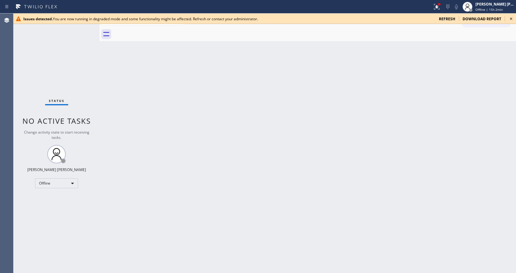
drag, startPoint x: 346, startPoint y: 138, endPoint x: 356, endPoint y: 135, distance: 10.0
click at [346, 138] on div "Back to Dashboard Change Sender ID Customers Technicians Select a contact Outbo…" at bounding box center [308, 144] width 417 height 260
click at [511, 21] on icon at bounding box center [511, 18] width 7 height 7
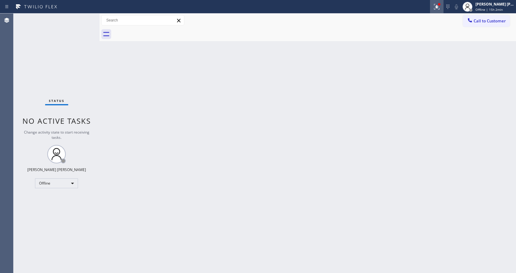
click at [440, 2] on button at bounding box center [437, 7] width 14 height 14
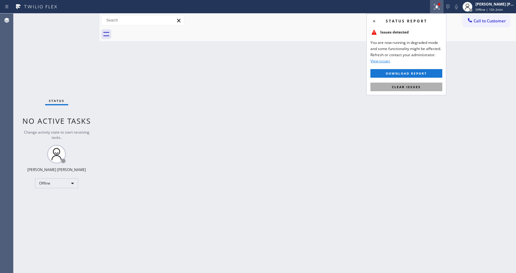
click at [410, 84] on button "Clear issues" at bounding box center [407, 87] width 72 height 9
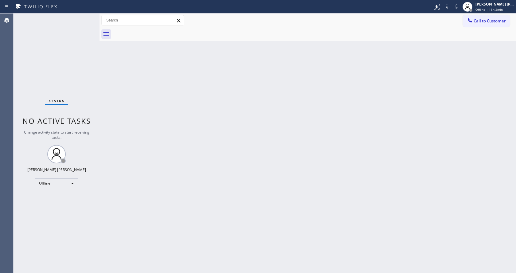
click at [421, 83] on div "Back to Dashboard Change Sender ID Customers Technicians Select a contact Outbo…" at bounding box center [308, 144] width 417 height 260
click at [486, 7] on div "Jen Rose Villanueva Offline | 15h 2min" at bounding box center [495, 6] width 42 height 11
click at [473, 29] on button "Available" at bounding box center [485, 33] width 61 height 8
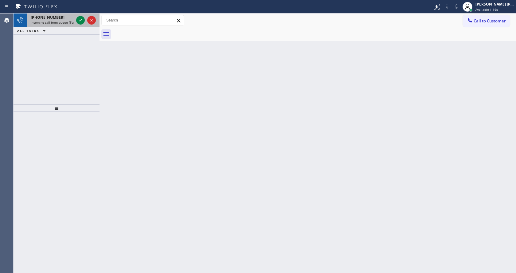
click at [66, 17] on div "+13238100026" at bounding box center [52, 17] width 43 height 5
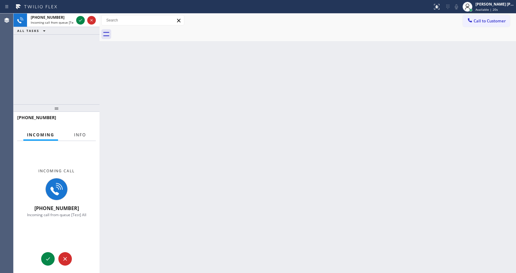
click at [79, 129] on button "Info" at bounding box center [79, 135] width 19 height 12
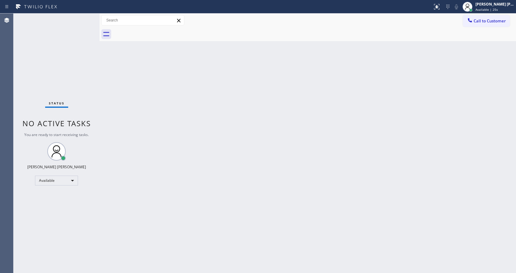
click at [296, 246] on div "Back to Dashboard Change Sender ID Customers Technicians Select a contact Outbo…" at bounding box center [308, 144] width 417 height 260
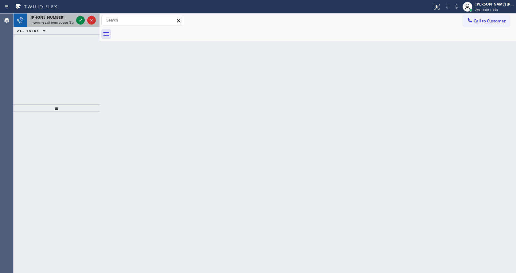
drag, startPoint x: 61, startPoint y: 26, endPoint x: 76, endPoint y: 17, distance: 17.3
click at [61, 26] on div "+15627615285 Incoming call from queue [Test] All" at bounding box center [51, 21] width 48 height 14
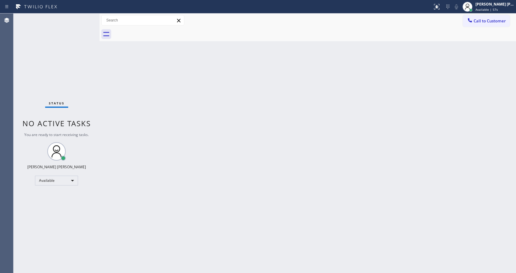
click at [238, 135] on div "Back to Dashboard Change Sender ID Customers Technicians Select a contact Outbo…" at bounding box center [308, 144] width 417 height 260
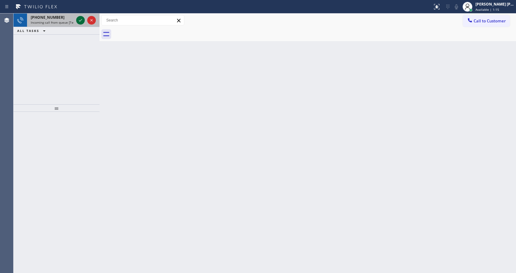
click at [81, 22] on icon at bounding box center [80, 20] width 7 height 7
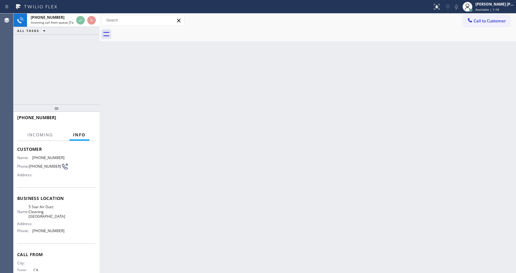
scroll to position [52, 0]
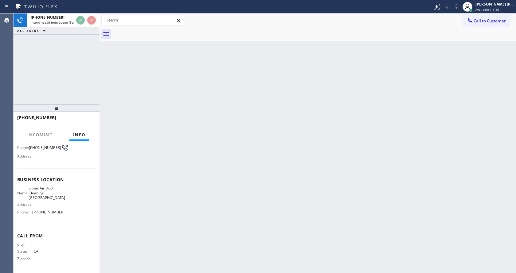
click at [195, 211] on div "Back to Dashboard Change Sender ID Customers Technicians Select a contact Outbo…" at bounding box center [308, 144] width 417 height 260
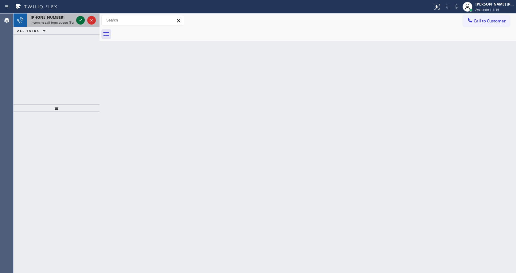
click at [78, 20] on icon at bounding box center [80, 20] width 7 height 7
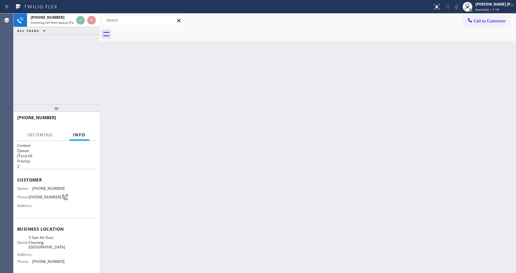
scroll to position [52, 0]
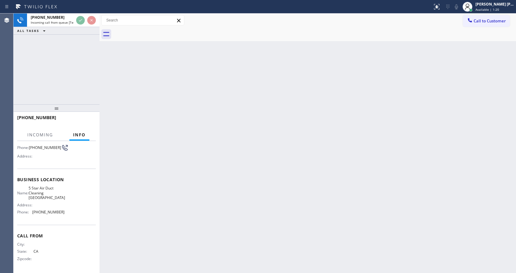
click at [201, 178] on div "Back to Dashboard Change Sender ID Customers Technicians Select a contact Outbo…" at bounding box center [308, 144] width 417 height 260
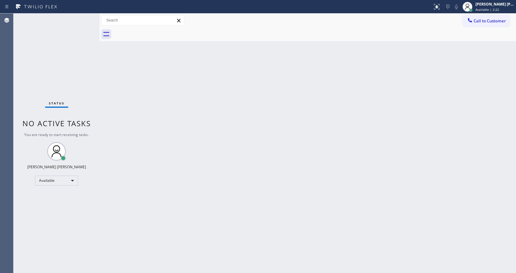
click at [90, 80] on div "Status No active tasks You are ready to start receiving tasks. [PERSON_NAME] [P…" at bounding box center [57, 144] width 86 height 260
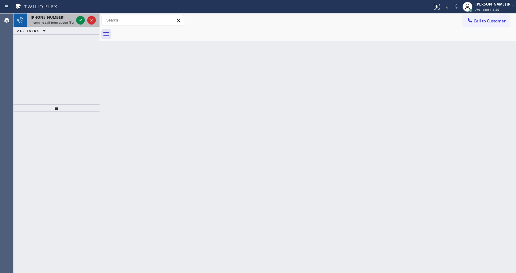
click at [62, 21] on span "Incoming call from queue [Test] All" at bounding box center [56, 22] width 51 height 4
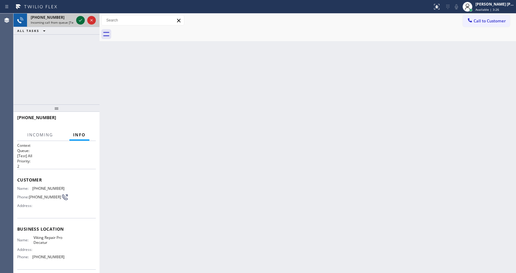
click at [81, 21] on icon at bounding box center [80, 20] width 7 height 7
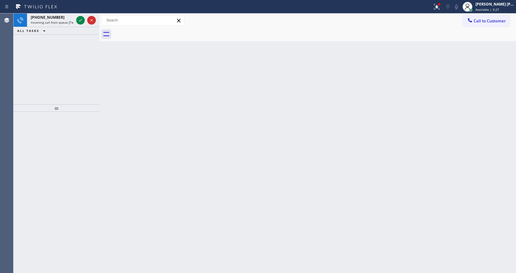
click at [202, 219] on div "Back to Dashboard Change Sender ID Customers Technicians Select a contact Outbo…" at bounding box center [308, 144] width 417 height 260
click at [78, 21] on icon at bounding box center [80, 20] width 7 height 7
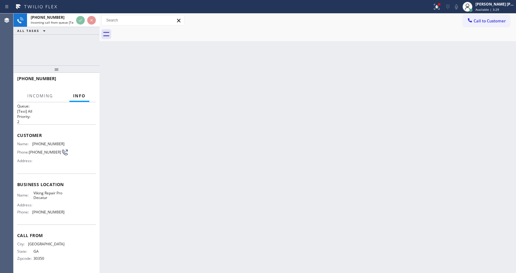
scroll to position [8, 0]
drag, startPoint x: 56, startPoint y: 109, endPoint x: 59, endPoint y: 44, distance: 65.2
click at [59, 44] on div "+17702026496 Incoming call from queue [Test] All ALL TASKS ALL TASKS ACTIVE TAS…" at bounding box center [57, 144] width 86 height 260
click at [227, 168] on div "Back to Dashboard Change Sender ID Customers Technicians Select a contact Outbo…" at bounding box center [308, 144] width 417 height 260
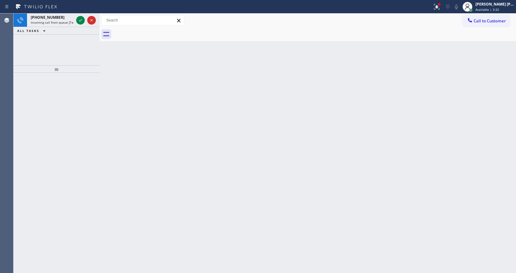
drag, startPoint x: 286, startPoint y: 253, endPoint x: 281, endPoint y: 256, distance: 5.9
click at [286, 253] on div "Back to Dashboard Change Sender ID Customers Technicians Select a contact Outbo…" at bounding box center [308, 144] width 417 height 260
click at [81, 22] on icon at bounding box center [80, 20] width 7 height 7
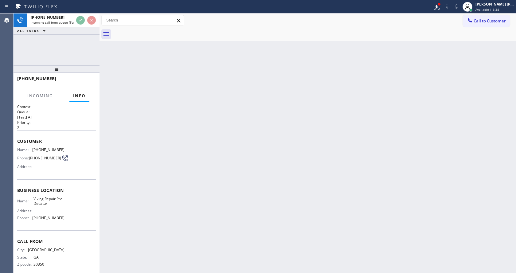
scroll to position [8, 0]
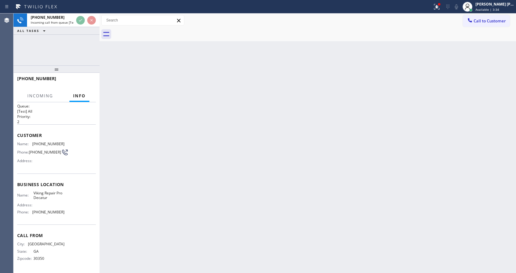
click at [263, 202] on div "Back to Dashboard Change Sender ID Customers Technicians Select a contact Outbo…" at bounding box center [308, 144] width 417 height 260
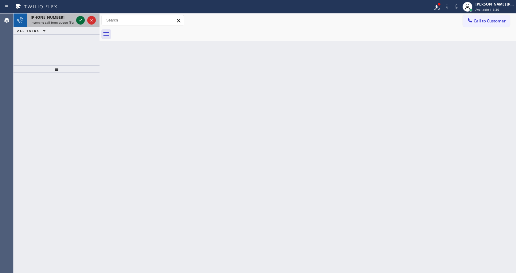
click at [80, 21] on icon at bounding box center [80, 20] width 7 height 7
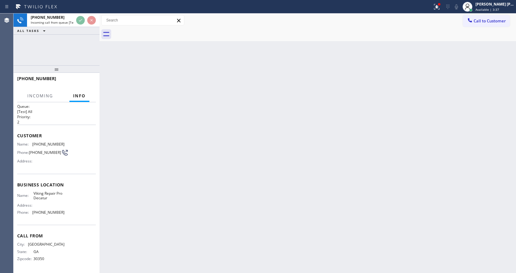
scroll to position [8, 0]
click at [240, 184] on div "Back to Dashboard Change Sender ID Customers Technicians Select a contact Outbo…" at bounding box center [308, 144] width 417 height 260
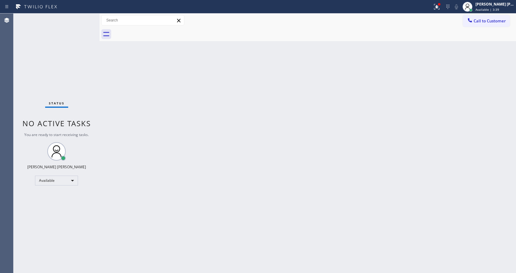
click at [80, 19] on div "Status No active tasks You are ready to start receiving tasks. [PERSON_NAME] [P…" at bounding box center [57, 144] width 86 height 260
click at [222, 180] on div "Back to Dashboard Change Sender ID Customers Technicians Select a contact Outbo…" at bounding box center [308, 144] width 417 height 260
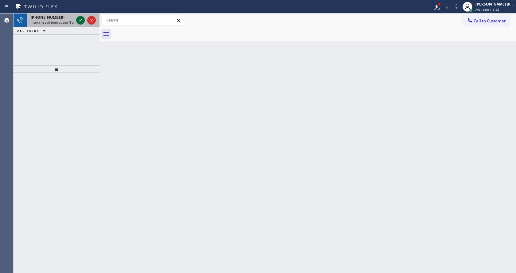
click at [77, 18] on icon at bounding box center [80, 20] width 7 height 7
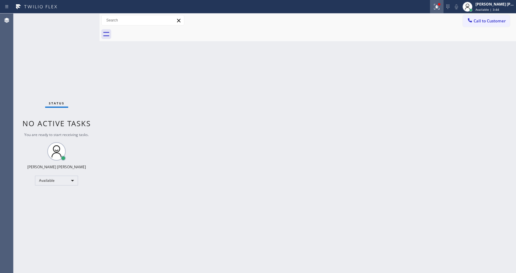
click at [438, 6] on icon at bounding box center [436, 6] width 7 height 7
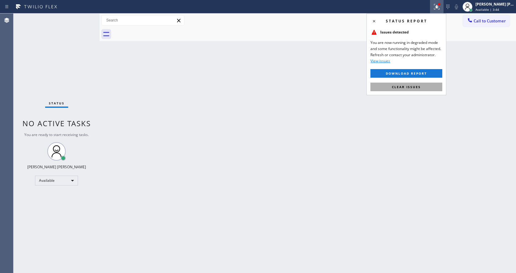
click at [401, 90] on button "Clear issues" at bounding box center [407, 87] width 72 height 9
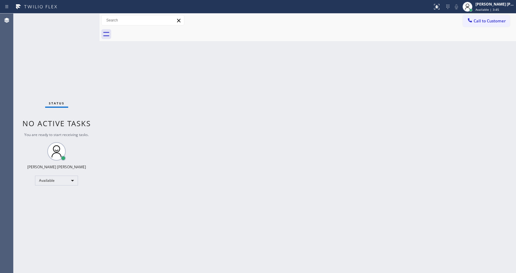
click at [402, 89] on div "Back to Dashboard Change Sender ID Customers Technicians Select a contact Outbo…" at bounding box center [308, 144] width 417 height 260
click at [74, 22] on div "Status No active tasks You are ready to start receiving tasks. [PERSON_NAME] [P…" at bounding box center [57, 144] width 86 height 260
drag, startPoint x: 80, startPoint y: 54, endPoint x: 139, endPoint y: 50, distance: 59.4
click at [80, 54] on div "Status No active tasks You are ready to start receiving tasks. [PERSON_NAME] [P…" at bounding box center [57, 144] width 86 height 260
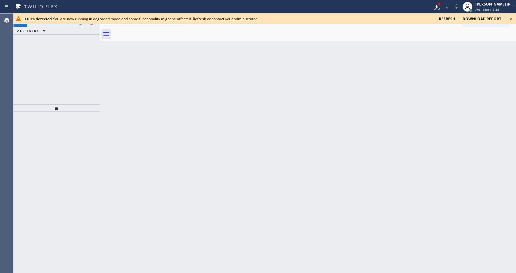
click at [509, 20] on icon at bounding box center [511, 18] width 7 height 7
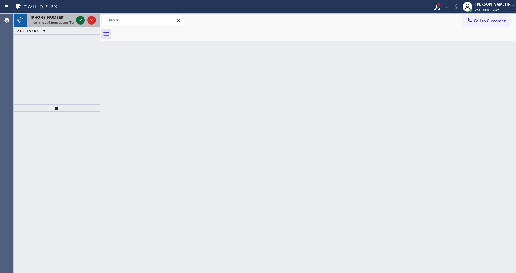
click at [80, 21] on icon at bounding box center [80, 20] width 3 height 2
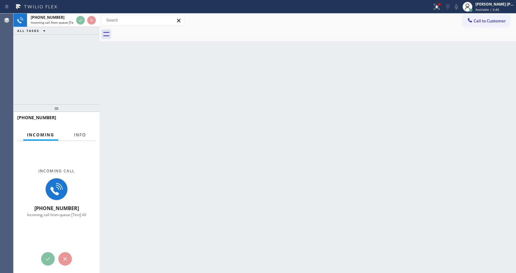
click at [77, 134] on span "Info" at bounding box center [80, 135] width 12 height 6
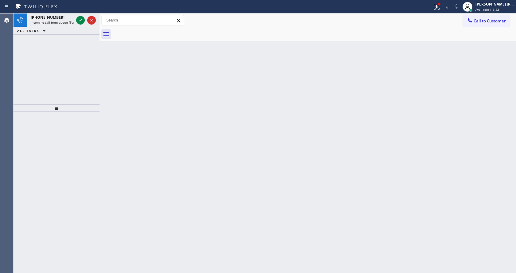
click at [53, 107] on div at bounding box center [57, 107] width 86 height 7
click at [79, 22] on icon at bounding box center [80, 20] width 7 height 7
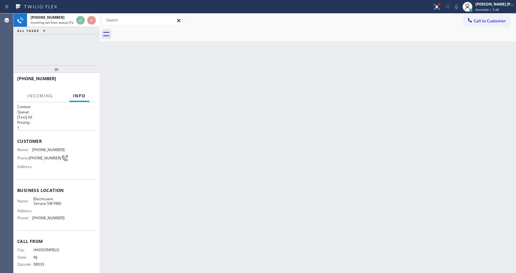
drag, startPoint x: 55, startPoint y: 112, endPoint x: 70, endPoint y: 34, distance: 78.6
click at [70, 34] on div "+18563046244 Incoming call from queue [Test] All ALL TASKS ALL TASKS ACTIVE TAS…" at bounding box center [57, 144] width 86 height 260
click at [235, 106] on div "Back to Dashboard Change Sender ID Customers Technicians Select a contact Outbo…" at bounding box center [308, 144] width 417 height 260
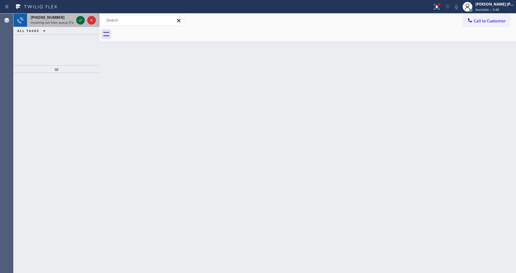
click at [80, 19] on icon at bounding box center [80, 20] width 7 height 7
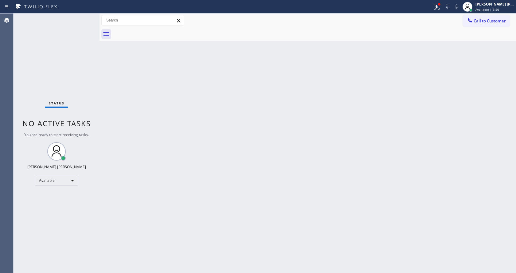
click at [210, 205] on div "Back to Dashboard Change Sender ID Customers Technicians Select a contact Outbo…" at bounding box center [308, 144] width 417 height 260
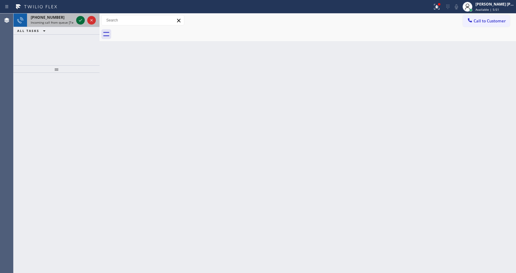
click at [79, 21] on icon at bounding box center [80, 20] width 7 height 7
click at [82, 21] on icon at bounding box center [80, 20] width 7 height 7
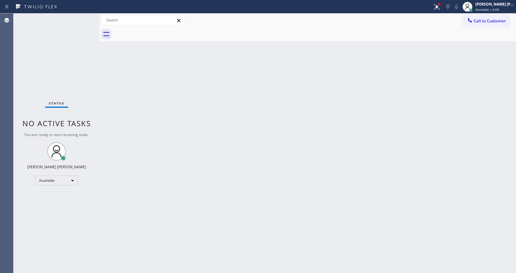
click at [78, 81] on div "Status No active tasks You are ready to start receiving tasks. [PERSON_NAME] [P…" at bounding box center [57, 144] width 86 height 260
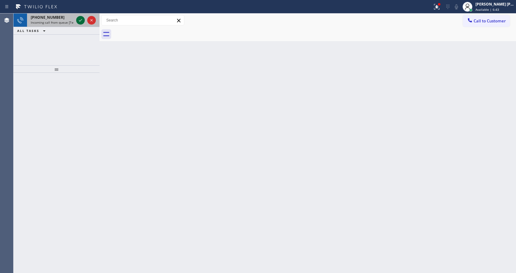
click at [83, 21] on icon at bounding box center [80, 20] width 7 height 7
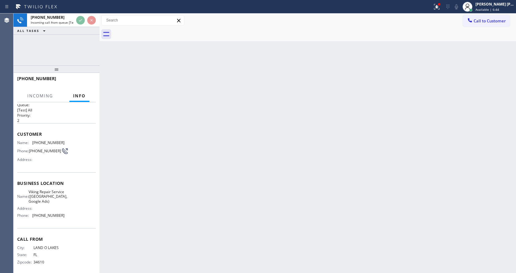
scroll to position [13, 0]
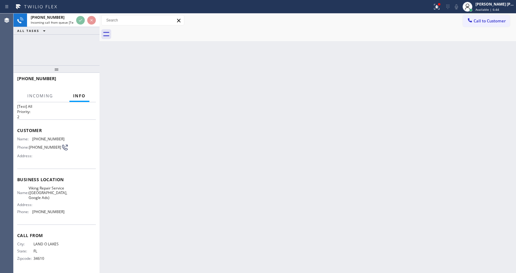
click at [241, 182] on div "Back to Dashboard Change Sender ID Customers Technicians Select a contact Outbo…" at bounding box center [308, 144] width 417 height 260
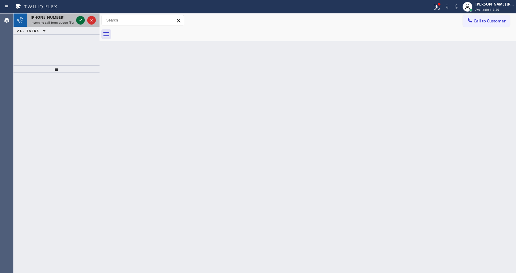
click at [82, 22] on icon at bounding box center [80, 20] width 7 height 7
click at [80, 21] on icon at bounding box center [80, 20] width 3 height 2
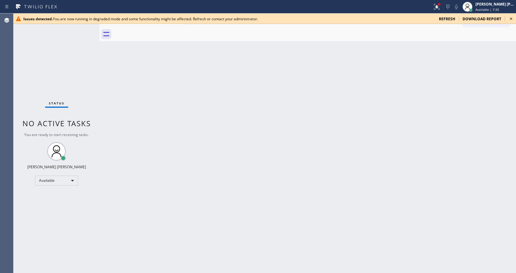
drag, startPoint x: 95, startPoint y: 82, endPoint x: 174, endPoint y: 62, distance: 81.9
click at [95, 82] on div "Status No active tasks You are ready to start receiving tasks. Jen Rose Villanu…" at bounding box center [57, 144] width 86 height 260
click at [512, 19] on icon at bounding box center [511, 18] width 7 height 7
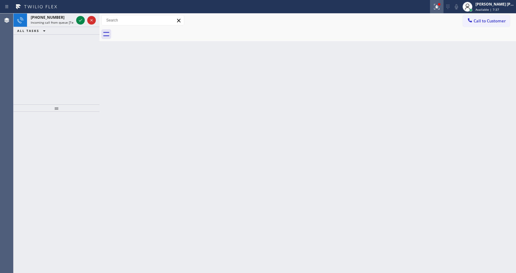
click at [439, 9] on icon at bounding box center [436, 6] width 7 height 7
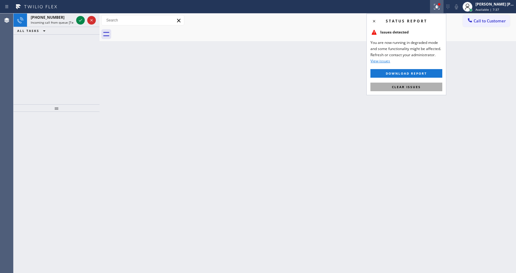
click at [411, 83] on button "Clear issues" at bounding box center [407, 87] width 72 height 9
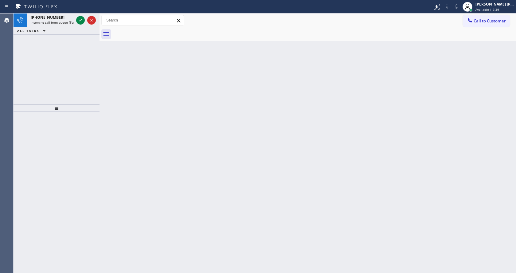
click at [80, 21] on icon at bounding box center [80, 20] width 7 height 7
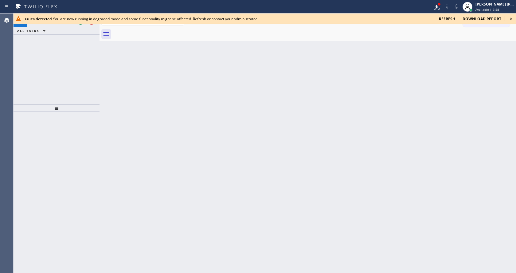
click at [512, 18] on icon at bounding box center [511, 18] width 7 height 7
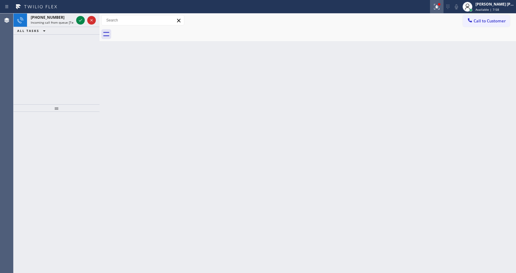
click at [436, 6] on div at bounding box center [437, 6] width 14 height 7
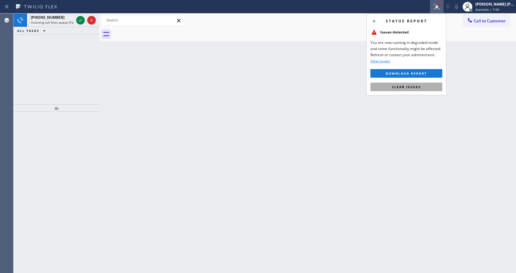
click at [390, 88] on button "Clear issues" at bounding box center [407, 87] width 72 height 9
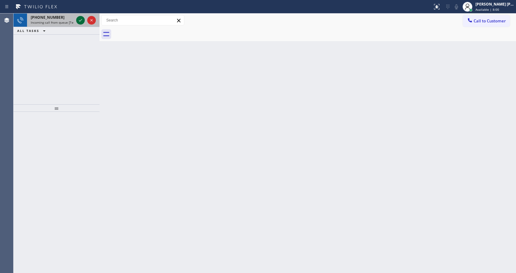
click at [78, 19] on icon at bounding box center [80, 20] width 7 height 7
click at [83, 137] on div at bounding box center [57, 192] width 86 height 161
click at [226, 198] on div "Back to Dashboard Change Sender ID Customers Technicians Select a contact Outbo…" at bounding box center [308, 144] width 417 height 260
click at [80, 21] on icon at bounding box center [80, 20] width 3 height 2
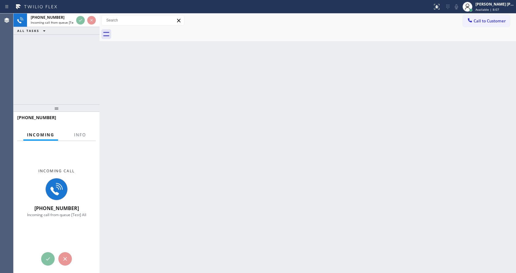
click at [286, 137] on div "Back to Dashboard Change Sender ID Customers Technicians Select a contact Outbo…" at bounding box center [308, 144] width 417 height 260
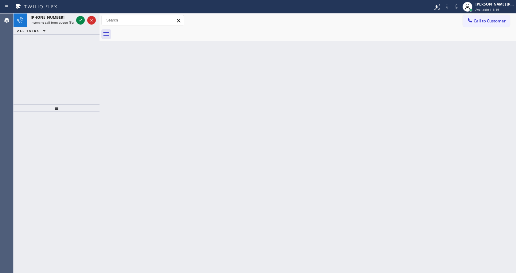
click at [92, 62] on div "+14788278218 Incoming call from queue [Test] All ALL TASKS ALL TASKS ACTIVE TAS…" at bounding box center [57, 59] width 86 height 91
click at [80, 21] on icon at bounding box center [80, 20] width 7 height 7
click at [80, 18] on icon at bounding box center [80, 20] width 7 height 7
click at [78, 19] on icon at bounding box center [80, 20] width 7 height 7
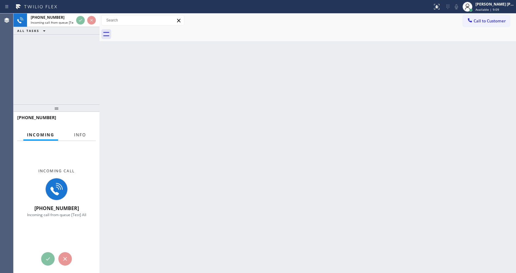
click at [80, 136] on span "Info" at bounding box center [80, 135] width 12 height 6
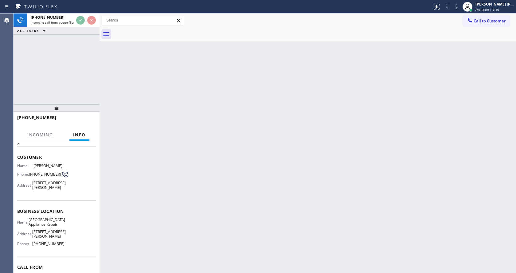
scroll to position [61, 0]
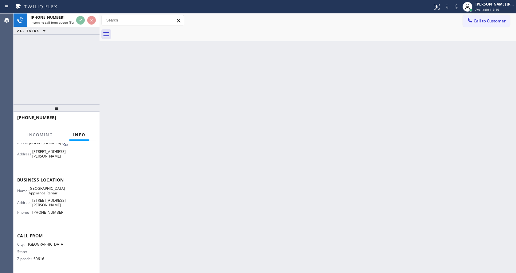
click at [186, 169] on div "Back to Dashboard Change Sender ID Customers Technicians Select a contact Outbo…" at bounding box center [308, 144] width 417 height 260
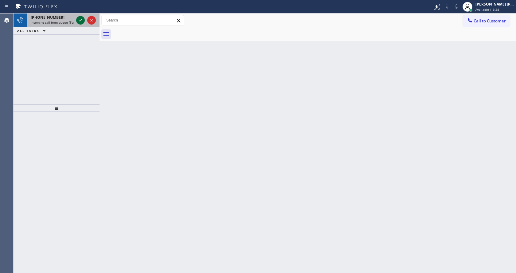
click at [80, 20] on icon at bounding box center [80, 20] width 7 height 7
click at [231, 186] on div "Back to Dashboard Change Sender ID Customers Technicians Select a contact Outbo…" at bounding box center [308, 144] width 417 height 260
click at [79, 20] on icon at bounding box center [80, 20] width 7 height 7
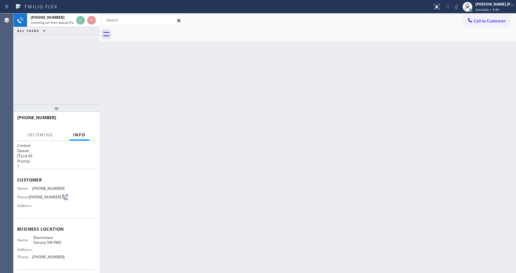
scroll to position [26, 0]
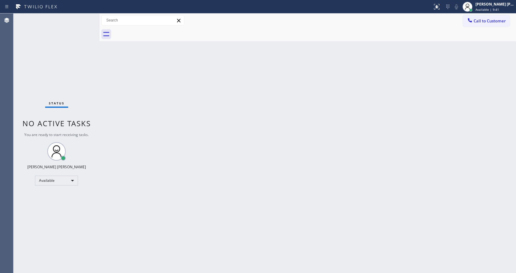
click at [199, 198] on div "Back to Dashboard Change Sender ID Customers Technicians Select a contact Outbo…" at bounding box center [308, 144] width 417 height 260
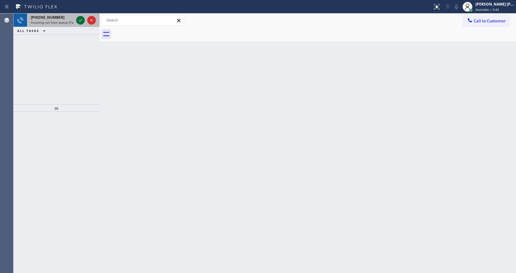
click at [79, 20] on icon at bounding box center [80, 20] width 7 height 7
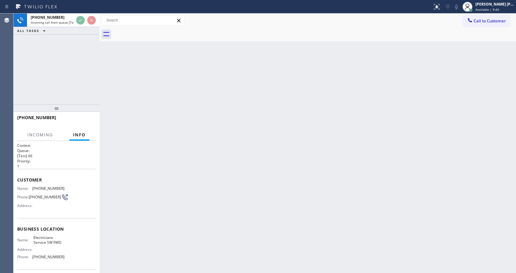
scroll to position [47, 0]
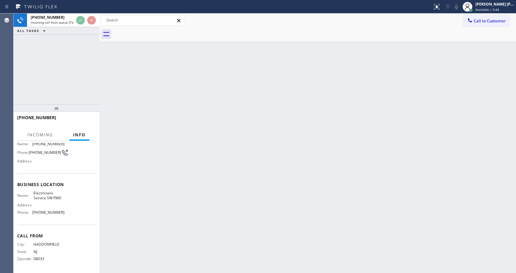
click at [234, 178] on div "Back to Dashboard Change Sender ID Customers Technicians Select a contact Outbo…" at bounding box center [308, 144] width 417 height 260
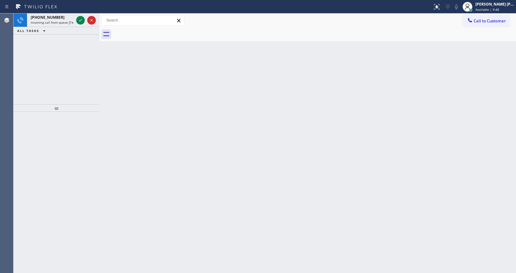
click at [65, 84] on div "+18563046244 Incoming call from queue [Test] All ALL TASKS ALL TASKS ACTIVE TAS…" at bounding box center [57, 59] width 86 height 91
click at [81, 22] on icon at bounding box center [80, 20] width 7 height 7
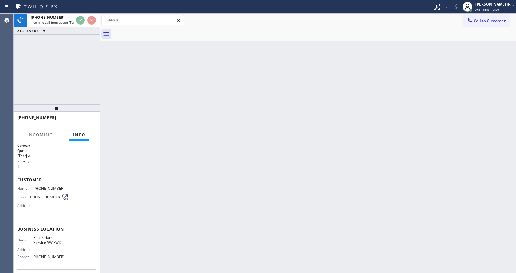
click at [183, 77] on div "Back to Dashboard Change Sender ID Customers Technicians Select a contact Outbo…" at bounding box center [308, 144] width 417 height 260
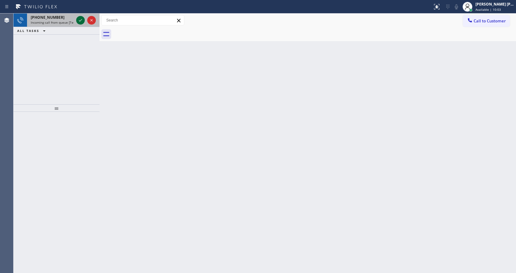
click at [80, 22] on icon at bounding box center [80, 20] width 7 height 7
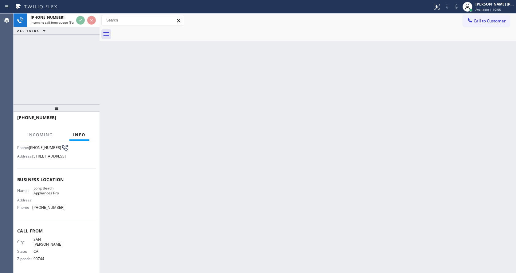
scroll to position [61, 0]
click at [189, 160] on div "Back to Dashboard Change Sender ID Customers Technicians Select a contact Outbo…" at bounding box center [308, 144] width 417 height 260
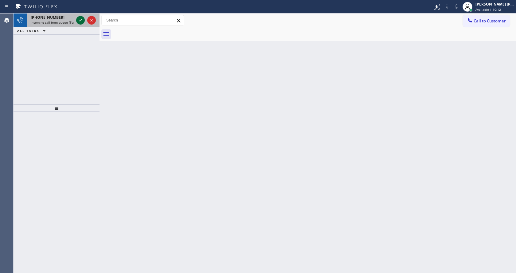
click at [81, 22] on icon at bounding box center [80, 20] width 7 height 7
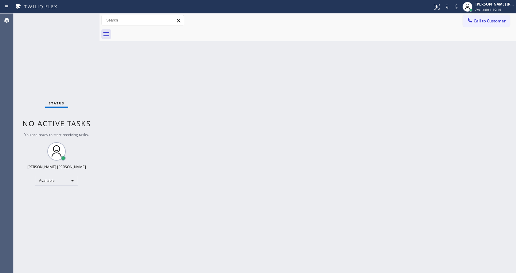
click at [220, 101] on div "Back to Dashboard Change Sender ID Customers Technicians Select a contact Outbo…" at bounding box center [308, 144] width 417 height 260
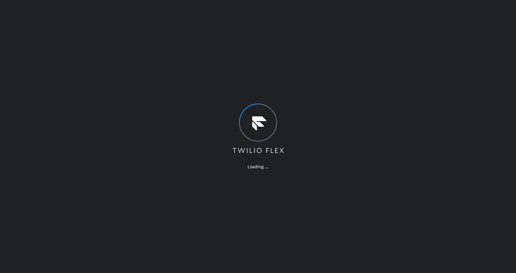
click at [53, 67] on div "Loading ..." at bounding box center [258, 136] width 516 height 273
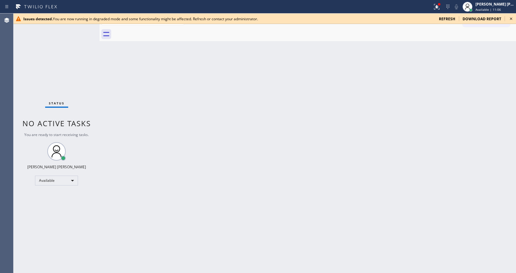
click at [376, 151] on div "Back to Dashboard Change Sender ID Customers Technicians Select a contact Outbo…" at bounding box center [308, 144] width 417 height 260
click at [509, 18] on icon at bounding box center [511, 18] width 7 height 7
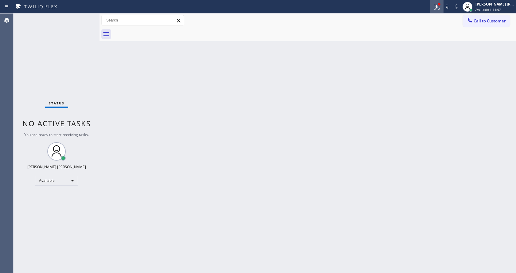
click at [439, 8] on icon at bounding box center [436, 6] width 7 height 7
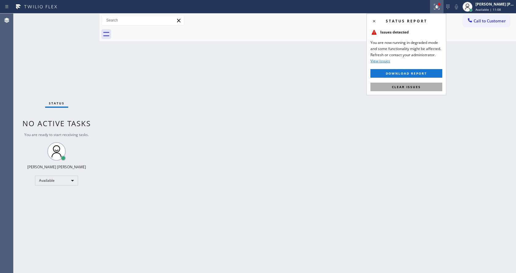
click at [411, 85] on span "Clear issues" at bounding box center [406, 87] width 29 height 4
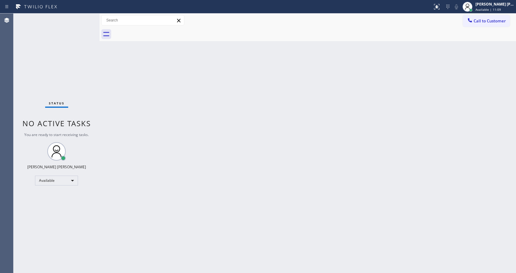
click at [335, 181] on div "Back to Dashboard Change Sender ID Customers Technicians Select a contact Outbo…" at bounding box center [308, 144] width 417 height 260
click at [44, 28] on div "Status No active tasks You are ready to start receiving tasks. [PERSON_NAME] [P…" at bounding box center [57, 144] width 86 height 260
click at [84, 18] on div "Status No active tasks You are ready to start receiving tasks. [PERSON_NAME] [P…" at bounding box center [57, 144] width 86 height 260
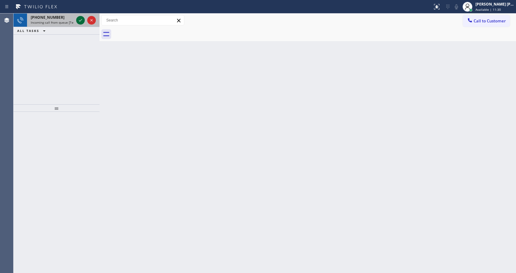
click at [79, 22] on icon at bounding box center [80, 20] width 7 height 7
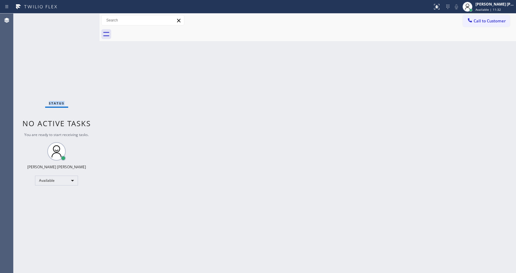
click at [79, 22] on div "Status No active tasks You are ready to start receiving tasks. [PERSON_NAME] [P…" at bounding box center [57, 144] width 86 height 260
click at [96, 54] on div "Status No active tasks You are ready to start receiving tasks. [PERSON_NAME] [P…" at bounding box center [57, 144] width 86 height 260
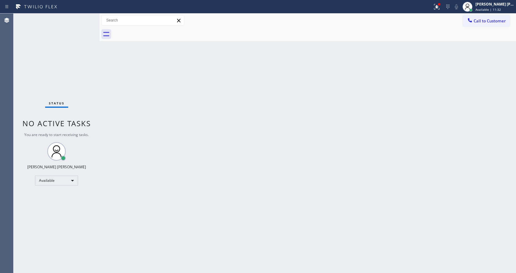
click at [171, 177] on div "Back to Dashboard Change Sender ID Customers Technicians Select a contact Outbo…" at bounding box center [308, 144] width 417 height 260
drag, startPoint x: 140, startPoint y: 106, endPoint x: 121, endPoint y: 63, distance: 47.5
click at [140, 106] on div "Back to Dashboard Change Sender ID Customers Technicians Select a contact Outbo…" at bounding box center [308, 144] width 417 height 260
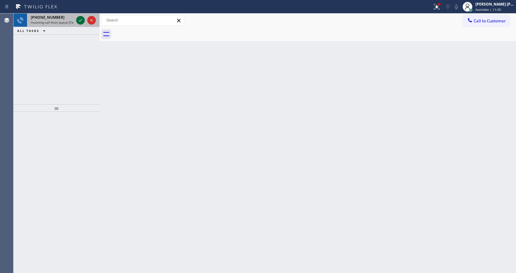
click at [80, 19] on icon at bounding box center [80, 20] width 7 height 7
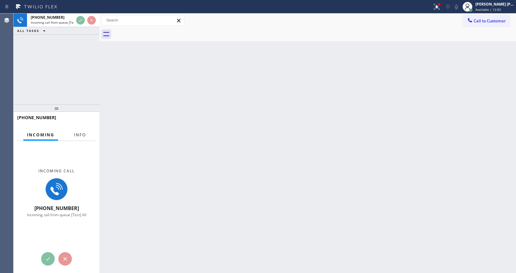
click at [80, 133] on span "Info" at bounding box center [80, 135] width 12 height 6
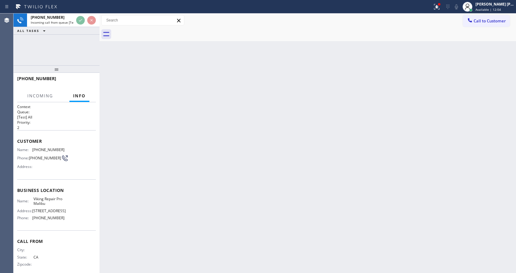
drag, startPoint x: 57, startPoint y: 109, endPoint x: 58, endPoint y: 67, distance: 42.4
click at [58, 67] on div at bounding box center [57, 68] width 86 height 7
click at [245, 132] on div "Back to Dashboard Change Sender ID Customers Technicians Select a contact Outbo…" at bounding box center [308, 144] width 417 height 260
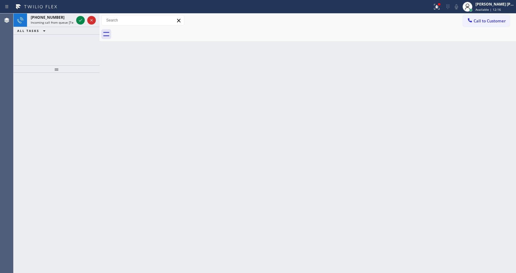
click at [103, 66] on div "Back to Dashboard Change Sender ID Customers Technicians Select a contact Outbo…" at bounding box center [308, 144] width 417 height 260
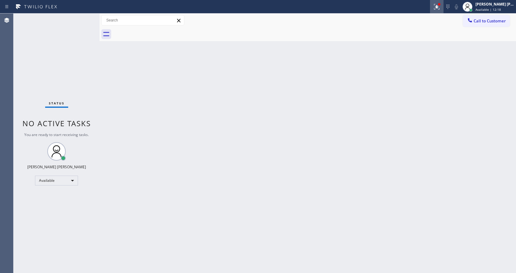
click at [438, 4] on icon at bounding box center [436, 6] width 7 height 7
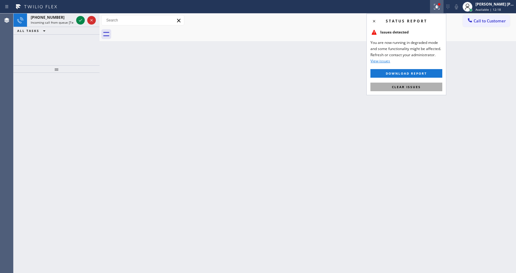
click at [409, 87] on span "Clear issues" at bounding box center [406, 87] width 29 height 4
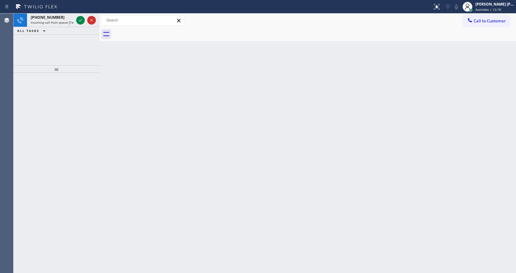
click at [420, 88] on div "Back to Dashboard Change Sender ID Customers Technicians Select a contact Outbo…" at bounding box center [308, 144] width 417 height 260
click at [73, 21] on span "Incoming call from queue [Test] All" at bounding box center [56, 22] width 51 height 4
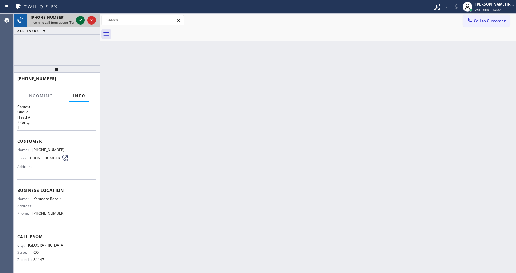
click at [79, 17] on icon at bounding box center [80, 20] width 7 height 7
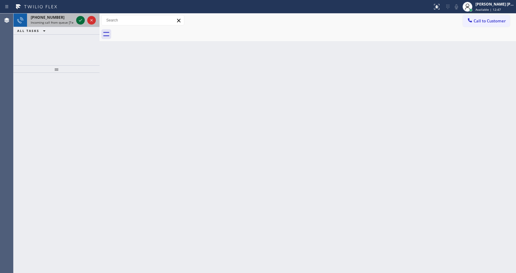
click at [79, 17] on icon at bounding box center [80, 20] width 7 height 7
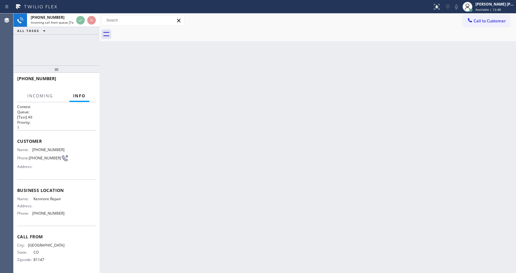
click at [242, 174] on div "Back to Dashboard Change Sender ID Customers Technicians Select a contact Outbo…" at bounding box center [308, 144] width 417 height 260
click at [121, 107] on div "Back to Dashboard Change Sender ID Customers Technicians Select a contact Outbo…" at bounding box center [308, 144] width 417 height 260
click at [247, 196] on div "Back to Dashboard Change Sender ID Customers Technicians Select a contact Outbo…" at bounding box center [308, 144] width 417 height 260
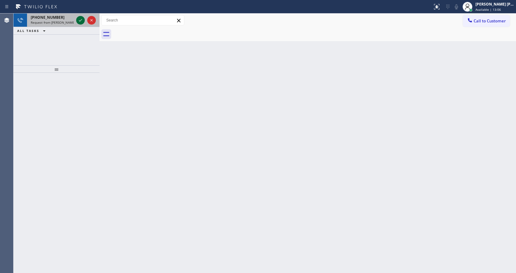
drag, startPoint x: 69, startPoint y: 18, endPoint x: 79, endPoint y: 19, distance: 9.9
click at [69, 18] on div "+18479462425" at bounding box center [52, 17] width 43 height 5
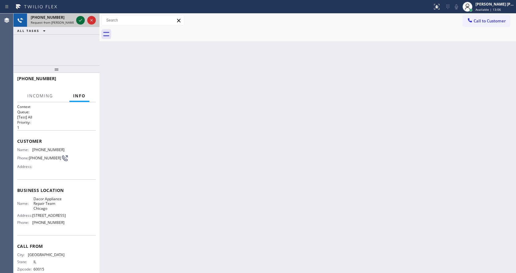
click at [80, 19] on icon at bounding box center [80, 20] width 7 height 7
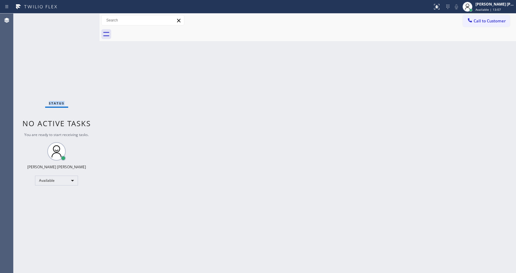
click at [80, 19] on div "Status No active tasks You are ready to start receiving tasks. [PERSON_NAME] [P…" at bounding box center [57, 144] width 86 height 260
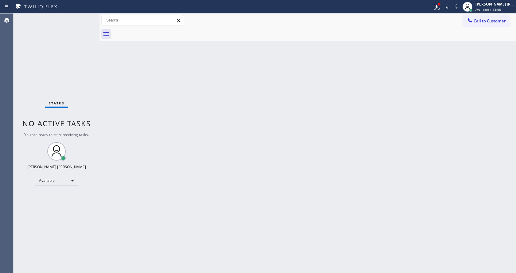
click at [193, 200] on div "Back to Dashboard Change Sender ID Customers Technicians Select a contact Outbo…" at bounding box center [308, 144] width 417 height 260
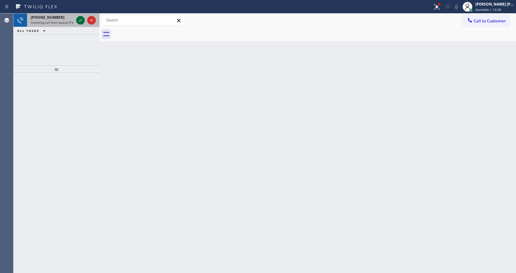
click at [80, 19] on icon at bounding box center [80, 20] width 7 height 7
click at [220, 175] on div "Back to Dashboard Change Sender ID Customers Technicians Select a contact Outbo…" at bounding box center [308, 144] width 417 height 260
click at [81, 21] on icon at bounding box center [80, 20] width 7 height 7
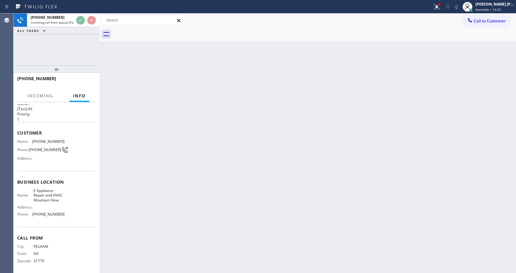
scroll to position [13, 0]
click at [249, 169] on div "Back to Dashboard Change Sender ID Customers Technicians Select a contact Outbo…" at bounding box center [308, 144] width 417 height 260
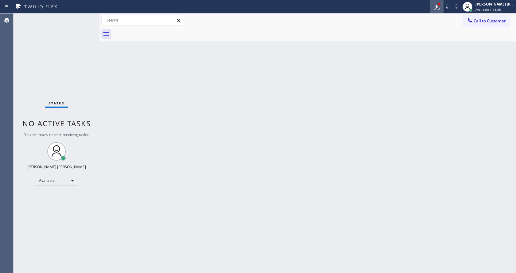
click at [437, 5] on icon at bounding box center [436, 6] width 4 height 4
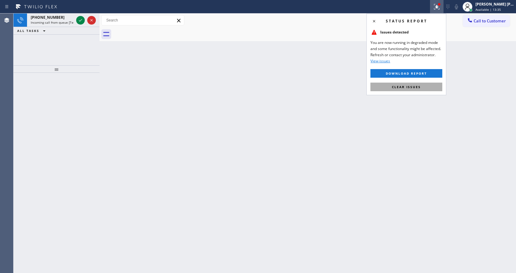
click at [414, 83] on button "Clear issues" at bounding box center [407, 87] width 72 height 9
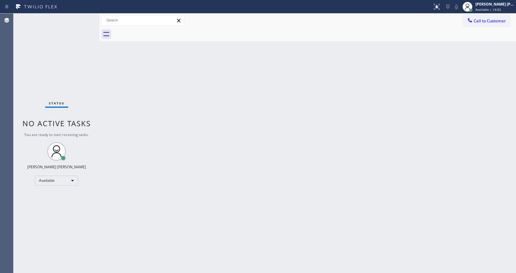
click at [290, 135] on div "Back to Dashboard Change Sender ID Customers Technicians Select a contact Outbo…" at bounding box center [308, 144] width 417 height 260
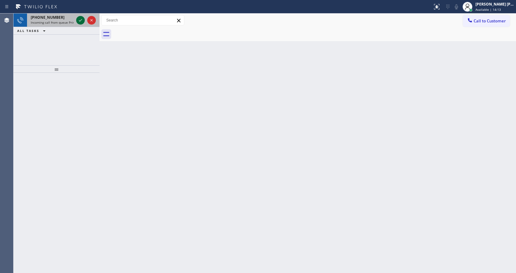
click at [80, 20] on icon at bounding box center [80, 20] width 7 height 7
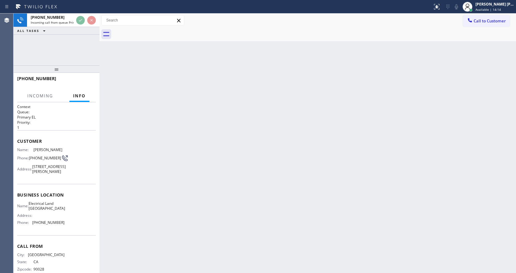
click at [227, 192] on div "Back to Dashboard Change Sender ID Customers Technicians Select a contact Outbo…" at bounding box center [308, 144] width 417 height 260
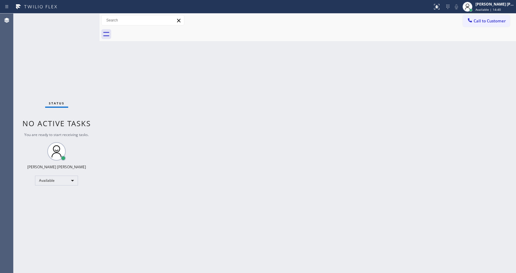
click at [193, 137] on div "Back to Dashboard Change Sender ID Customers Technicians Select a contact Outbo…" at bounding box center [308, 144] width 417 height 260
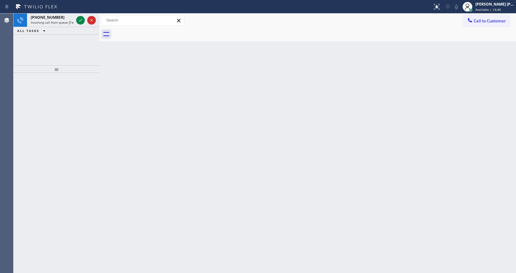
click at [108, 115] on div "Back to Dashboard Change Sender ID Customers Technicians Select a contact Outbo…" at bounding box center [308, 144] width 417 height 260
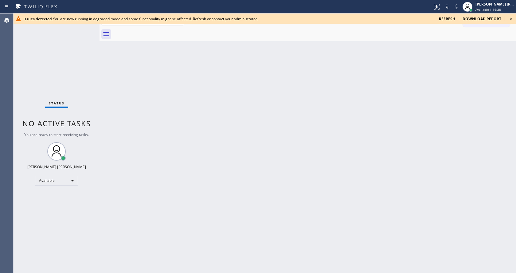
click at [94, 96] on div "Status No active tasks You are ready to start receiving tasks. [PERSON_NAME] [P…" at bounding box center [57, 144] width 86 height 260
click at [206, 155] on div "Back to Dashboard Change Sender ID Customers Technicians Select a contact Outbo…" at bounding box center [308, 144] width 417 height 260
click at [327, 151] on div "Back to Dashboard Change Sender ID Customers Technicians Select a contact Outbo…" at bounding box center [308, 144] width 417 height 260
click at [375, 187] on div "Back to Dashboard Change Sender ID Customers Technicians Select a contact Outbo…" at bounding box center [308, 144] width 417 height 260
click at [375, 144] on div "Back to Dashboard Change Sender ID Customers Technicians Select a contact Outbo…" at bounding box center [308, 144] width 417 height 260
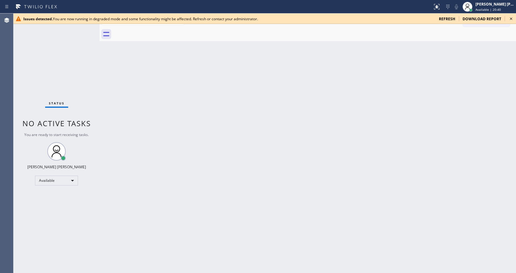
click at [329, 187] on div "Back to Dashboard Change Sender ID Customers Technicians Select a contact Outbo…" at bounding box center [308, 144] width 417 height 260
click at [360, 163] on div "Back to Dashboard Change Sender ID Customers Technicians Select a contact Outbo…" at bounding box center [308, 144] width 417 height 260
click at [511, 19] on icon at bounding box center [511, 18] width 7 height 7
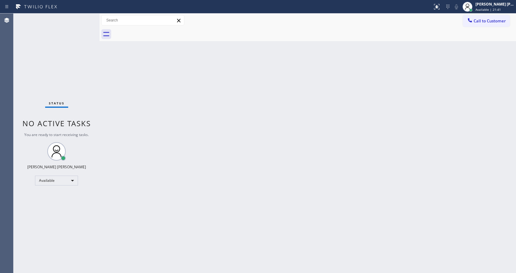
click at [211, 199] on div "Back to Dashboard Change Sender ID Customers Technicians Select a contact Outbo…" at bounding box center [308, 144] width 417 height 260
click at [260, 145] on div "Back to Dashboard Change Sender ID Customers Technicians Select a contact Outbo…" at bounding box center [308, 144] width 417 height 260
click at [97, 99] on div "Status No active tasks You are ready to start receiving tasks. [PERSON_NAME] [P…" at bounding box center [57, 144] width 86 height 260
click at [132, 100] on div "Back to Dashboard Change Sender ID Customers Technicians Select a contact Outbo…" at bounding box center [308, 144] width 417 height 260
click at [224, 162] on div "Back to Dashboard Change Sender ID Customers Technicians Select a contact Outbo…" at bounding box center [308, 144] width 417 height 260
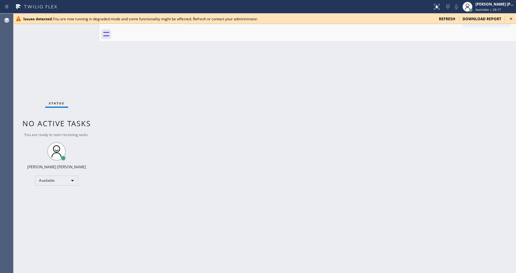
click at [213, 210] on div "Back to Dashboard Change Sender ID Customers Technicians Select a contact Outbo…" at bounding box center [308, 144] width 417 height 260
click at [508, 20] on icon at bounding box center [511, 18] width 7 height 7
click at [510, 16] on icon at bounding box center [511, 18] width 7 height 7
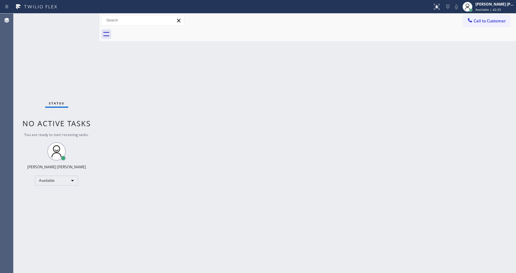
click at [213, 149] on div "Back to Dashboard Change Sender ID Customers Technicians Select a contact Outbo…" at bounding box center [308, 144] width 417 height 260
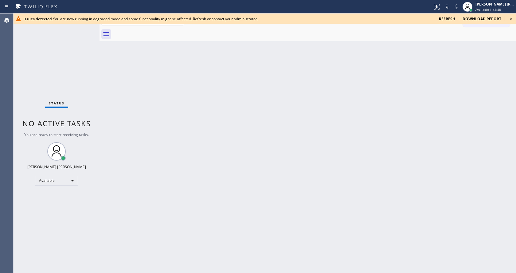
drag, startPoint x: 456, startPoint y: 41, endPoint x: 462, endPoint y: 39, distance: 6.8
click at [456, 41] on div at bounding box center [314, 34] width 403 height 14
click at [511, 20] on icon at bounding box center [511, 18] width 7 height 7
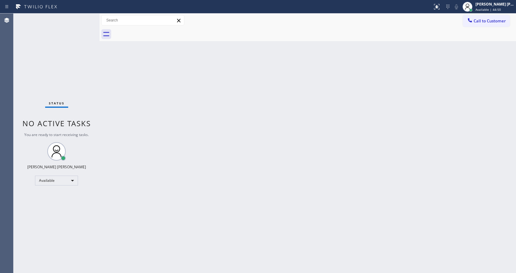
click at [217, 181] on div "Back to Dashboard Change Sender ID Customers Technicians Select a contact Outbo…" at bounding box center [308, 144] width 417 height 260
click at [102, 50] on div "Back to Dashboard Change Sender ID Customers Technicians Select a contact Outbo…" at bounding box center [308, 144] width 417 height 260
click at [84, 65] on div "Status No active tasks You are ready to start receiving tasks. [PERSON_NAME] [P…" at bounding box center [57, 144] width 86 height 260
click at [202, 143] on div "Back to Dashboard Change Sender ID Customers Technicians Select a contact Outbo…" at bounding box center [308, 144] width 417 height 260
click at [346, 141] on div "Back to Dashboard Change Sender ID Customers Technicians Select a contact Outbo…" at bounding box center [308, 144] width 417 height 260
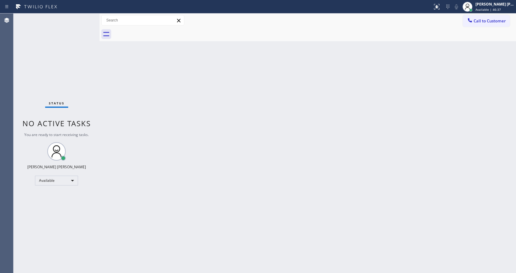
click at [287, 136] on div "Back to Dashboard Change Sender ID Customers Technicians Select a contact Outbo…" at bounding box center [308, 144] width 417 height 260
click at [338, 68] on div "Back to Dashboard Change Sender ID Customers Technicians Select a contact Outbo…" at bounding box center [308, 144] width 417 height 260
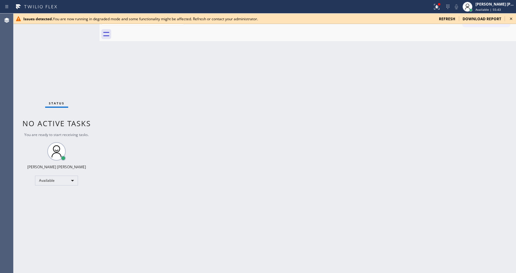
click at [182, 107] on div "Back to Dashboard Change Sender ID Customers Technicians Select a contact Outbo…" at bounding box center [308, 144] width 417 height 260
drag, startPoint x: 287, startPoint y: 159, endPoint x: 267, endPoint y: 189, distance: 36.2
click at [287, 159] on div "Back to Dashboard Change Sender ID Customers Technicians Select a contact Outbo…" at bounding box center [308, 144] width 417 height 260
click at [80, 81] on div "Status No active tasks You are ready to start receiving tasks. [PERSON_NAME] [P…" at bounding box center [57, 144] width 86 height 260
click at [341, 146] on div "Back to Dashboard Change Sender ID Customers Technicians Select a contact Outbo…" at bounding box center [308, 144] width 417 height 260
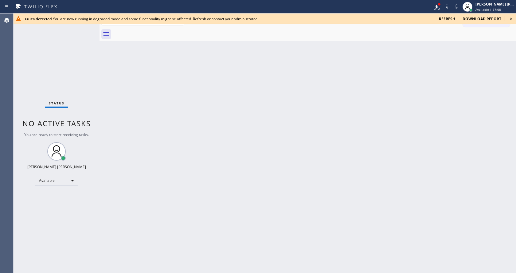
click at [509, 17] on icon at bounding box center [511, 18] width 7 height 7
click at [328, 134] on div "Back to Dashboard Change Sender ID Customers Technicians Select a contact Outbo…" at bounding box center [308, 144] width 417 height 260
click at [511, 18] on icon at bounding box center [511, 18] width 7 height 7
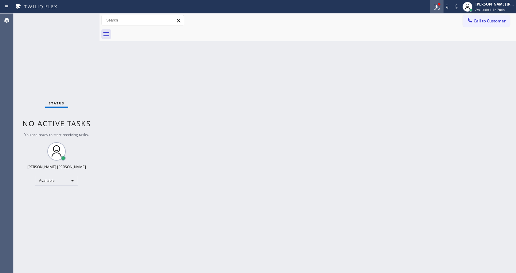
click at [437, 6] on icon at bounding box center [436, 6] width 7 height 7
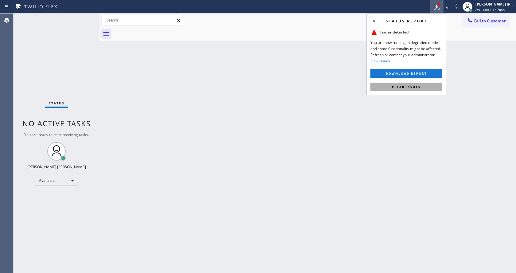
click at [420, 89] on span "Clear issues" at bounding box center [406, 87] width 29 height 4
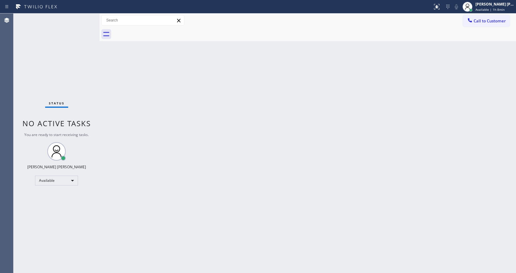
click at [481, 141] on div "Back to Dashboard Change Sender ID Customers Technicians Select a contact Outbo…" at bounding box center [308, 144] width 417 height 260
click at [122, 83] on div "Back to Dashboard Change Sender ID Customers Technicians Select a contact Outbo…" at bounding box center [308, 144] width 417 height 260
drag, startPoint x: 194, startPoint y: 193, endPoint x: 193, endPoint y: 222, distance: 29.5
click at [194, 193] on div "Back to Dashboard Change Sender ID Customers Technicians Select a contact Outbo…" at bounding box center [308, 144] width 417 height 260
drag, startPoint x: 140, startPoint y: 92, endPoint x: 273, endPoint y: 218, distance: 184.1
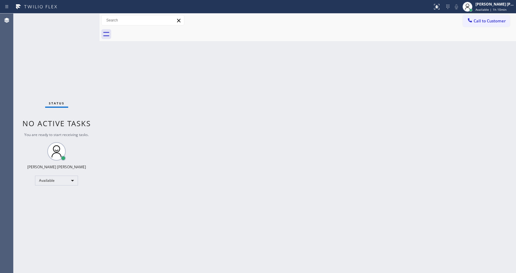
click at [140, 92] on div "Back to Dashboard Change Sender ID Customers Technicians Select a contact Outbo…" at bounding box center [308, 144] width 417 height 260
click at [164, 196] on div "Back to Dashboard Change Sender ID Customers Technicians Select a contact Outbo…" at bounding box center [308, 144] width 417 height 260
drag, startPoint x: 93, startPoint y: 100, endPoint x: 316, endPoint y: 202, distance: 245.9
click at [93, 100] on div "Status No active tasks You are ready to start receiving tasks. [PERSON_NAME] [P…" at bounding box center [57, 144] width 86 height 260
click at [218, 258] on div "Back to Dashboard Change Sender ID Customers Technicians Select a contact Outbo…" at bounding box center [308, 144] width 417 height 260
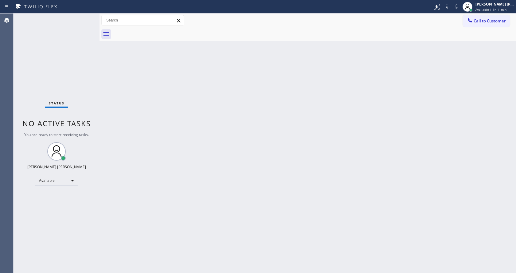
click at [132, 89] on div "Back to Dashboard Change Sender ID Customers Technicians Select a contact Outbo…" at bounding box center [308, 144] width 417 height 260
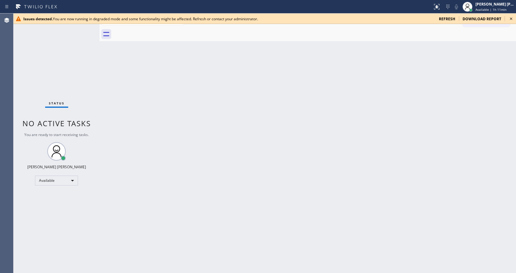
click at [151, 133] on div "Back to Dashboard Change Sender ID Customers Technicians Select a contact Outbo…" at bounding box center [308, 144] width 417 height 260
click at [371, 172] on div "Back to Dashboard Change Sender ID Customers Technicians Select a contact Outbo…" at bounding box center [308, 144] width 417 height 260
click at [163, 173] on div "Back to Dashboard Change Sender ID Customers Technicians Select a contact Outbo…" at bounding box center [308, 144] width 417 height 260
click at [314, 169] on div "Back to Dashboard Change Sender ID Customers Technicians Select a contact Outbo…" at bounding box center [308, 144] width 417 height 260
click at [173, 188] on div "Back to Dashboard Change Sender ID Customers Technicians Select a contact Outbo…" at bounding box center [308, 144] width 417 height 260
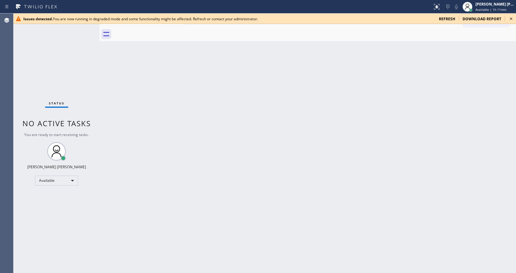
click at [293, 210] on div "Back to Dashboard Change Sender ID Customers Technicians Select a contact Outbo…" at bounding box center [308, 144] width 417 height 260
drag, startPoint x: 203, startPoint y: 253, endPoint x: 236, endPoint y: 253, distance: 32.9
click at [203, 253] on div "Back to Dashboard Change Sender ID Customers Technicians Select a contact Outbo…" at bounding box center [308, 144] width 417 height 260
click at [294, 195] on div "Back to Dashboard Change Sender ID Customers Technicians Select a contact Outbo…" at bounding box center [308, 144] width 417 height 260
click at [512, 19] on icon at bounding box center [511, 18] width 7 height 7
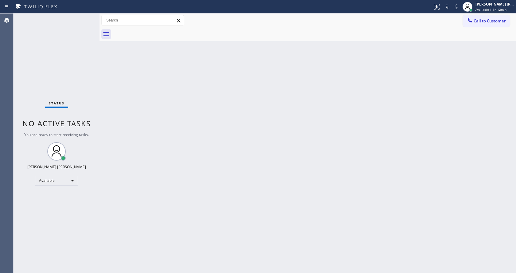
click at [272, 182] on div "Back to Dashboard Change Sender ID Customers Technicians Select a contact Outbo…" at bounding box center [308, 144] width 417 height 260
click at [451, 238] on div "Back to Dashboard Change Sender ID Customers Technicians Select a contact Outbo…" at bounding box center [308, 144] width 417 height 260
click at [377, 139] on div "Back to Dashboard Change Sender ID Customers Technicians Select a contact Outbo…" at bounding box center [308, 144] width 417 height 260
click at [100, 128] on div at bounding box center [100, 144] width 0 height 260
click at [312, 154] on div "Back to Dashboard Change Sender ID Customers Technicians Select a contact Outbo…" at bounding box center [308, 144] width 417 height 260
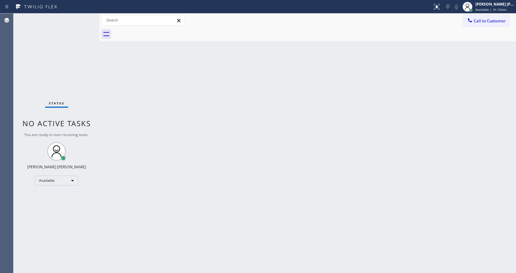
click at [181, 227] on div "Back to Dashboard Change Sender ID Customers Technicians Select a contact Outbo…" at bounding box center [308, 144] width 417 height 260
click at [138, 77] on div "Back to Dashboard Change Sender ID Customers Technicians Select a contact Outbo…" at bounding box center [308, 144] width 417 height 260
click at [177, 157] on div "Back to Dashboard Change Sender ID Customers Technicians Select a contact Outbo…" at bounding box center [308, 144] width 417 height 260
click at [331, 120] on div "Back to Dashboard Change Sender ID Customers Technicians Select a contact Outbo…" at bounding box center [308, 144] width 417 height 260
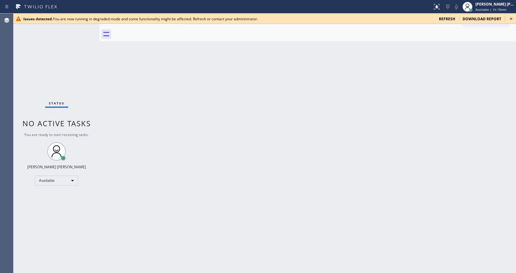
click at [514, 19] on icon at bounding box center [511, 18] width 7 height 7
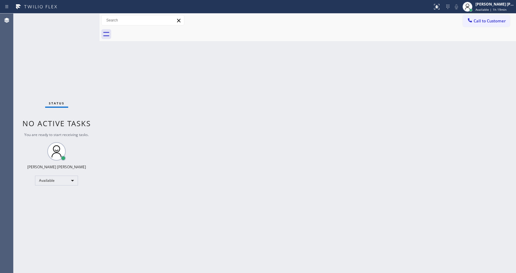
click at [290, 187] on div "Back to Dashboard Change Sender ID Customers Technicians Select a contact Outbo…" at bounding box center [308, 144] width 417 height 260
click at [57, 60] on div "Status No active tasks You are ready to start receiving tasks. [PERSON_NAME] [P…" at bounding box center [57, 144] width 86 height 260
click at [202, 161] on div "Back to Dashboard Change Sender ID Customers Technicians Select a contact Outbo…" at bounding box center [308, 144] width 417 height 260
click at [318, 245] on div "Back to Dashboard Change Sender ID Customers Technicians Select a contact Outbo…" at bounding box center [308, 144] width 417 height 260
click at [315, 118] on div "Back to Dashboard Change Sender ID Customers Technicians Select a contact Outbo…" at bounding box center [308, 144] width 417 height 260
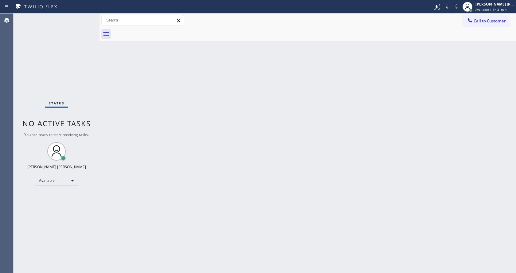
click at [143, 187] on div "Back to Dashboard Change Sender ID Customers Technicians Select a contact Outbo…" at bounding box center [308, 144] width 417 height 260
click at [100, 159] on div at bounding box center [100, 144] width 0 height 260
click at [135, 268] on div "Back to Dashboard Change Sender ID Customers Technicians Select a contact Outbo…" at bounding box center [308, 144] width 417 height 260
click at [366, 154] on div "Back to Dashboard Change Sender ID Customers Technicians Select a contact Outbo…" at bounding box center [308, 144] width 417 height 260
click at [312, 179] on div "Back to Dashboard Change Sender ID Customers Technicians Select a contact Outbo…" at bounding box center [308, 144] width 417 height 260
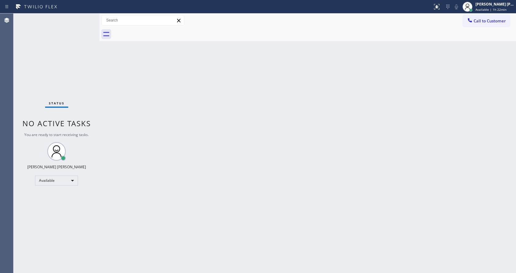
drag, startPoint x: 109, startPoint y: 184, endPoint x: 117, endPoint y: 187, distance: 8.5
click at [109, 184] on div "Back to Dashboard Change Sender ID Customers Technicians Select a contact Outbo…" at bounding box center [308, 144] width 417 height 260
click at [342, 191] on div "Back to Dashboard Change Sender ID Customers Technicians Select a contact Outbo…" at bounding box center [308, 144] width 417 height 260
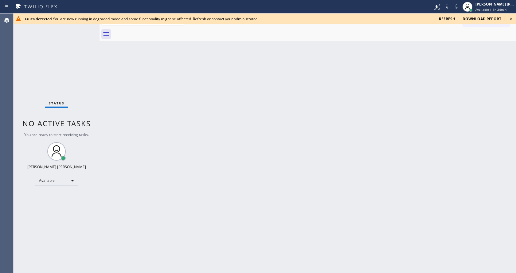
click at [119, 178] on div "Back to Dashboard Change Sender ID Customers Technicians Select a contact Outbo…" at bounding box center [308, 144] width 417 height 260
click at [326, 161] on div "Back to Dashboard Change Sender ID Customers Technicians Select a contact Outbo…" at bounding box center [308, 144] width 417 height 260
click at [509, 20] on icon at bounding box center [511, 18] width 7 height 7
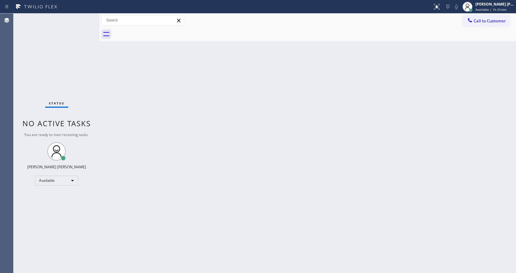
click at [227, 194] on div "Back to Dashboard Change Sender ID Customers Technicians Select a contact Outbo…" at bounding box center [308, 144] width 417 height 260
click at [278, 211] on div "Back to Dashboard Change Sender ID Customers Technicians Select a contact Outbo…" at bounding box center [308, 144] width 417 height 260
click at [104, 77] on div "Back to Dashboard Change Sender ID Customers Technicians Select a contact Outbo…" at bounding box center [308, 144] width 417 height 260
drag, startPoint x: 106, startPoint y: 66, endPoint x: 76, endPoint y: 37, distance: 41.7
click at [106, 66] on div "Back to Dashboard Change Sender ID Customers Technicians Select a contact Outbo…" at bounding box center [308, 144] width 417 height 260
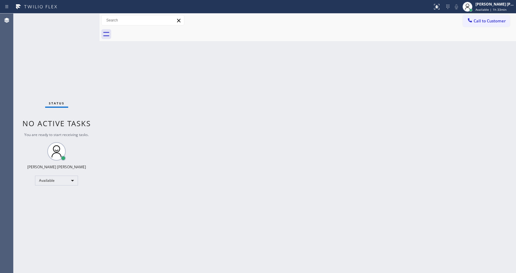
click at [303, 201] on div "Back to Dashboard Change Sender ID Customers Technicians Select a contact Outbo…" at bounding box center [308, 144] width 417 height 260
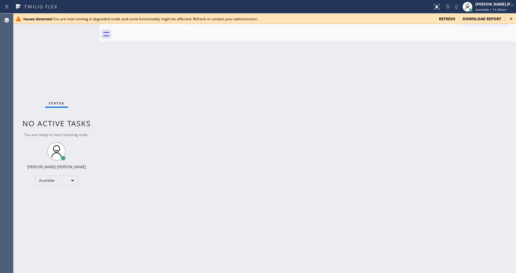
click at [508, 17] on icon at bounding box center [511, 18] width 7 height 7
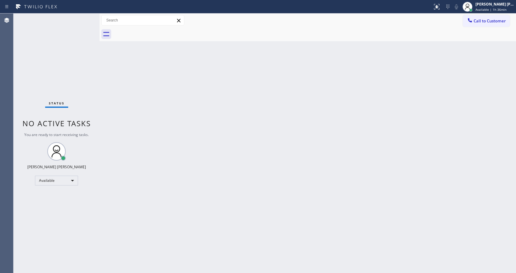
click at [55, 49] on div "Status No active tasks You are ready to start receiving tasks. [PERSON_NAME] [P…" at bounding box center [57, 144] width 86 height 260
click at [385, 86] on div "Back to Dashboard Change Sender ID Customers Technicians Select a contact Outbo…" at bounding box center [308, 144] width 417 height 260
click at [386, 95] on div "Back to Dashboard Change Sender ID Customers Technicians Select a contact Outbo…" at bounding box center [308, 144] width 417 height 260
click at [106, 110] on div "Back to Dashboard Change Sender ID Customers Technicians Select a contact Outbo…" at bounding box center [308, 144] width 417 height 260
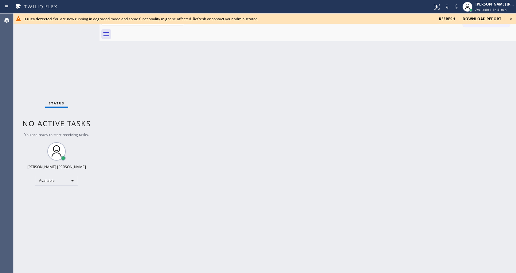
click at [159, 166] on div "Back to Dashboard Change Sender ID Customers Technicians Select a contact Outbo…" at bounding box center [308, 144] width 417 height 260
click at [432, 70] on div "Back to Dashboard Change Sender ID Customers Technicians Select a contact Outbo…" at bounding box center [308, 144] width 417 height 260
click at [513, 15] on icon at bounding box center [511, 18] width 7 height 7
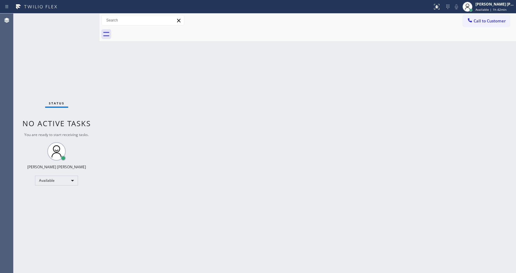
click at [164, 151] on div "Back to Dashboard Change Sender ID Customers Technicians Select a contact Outbo…" at bounding box center [308, 144] width 417 height 260
click at [493, 125] on div "Back to Dashboard Change Sender ID Customers Technicians Select a contact Outbo…" at bounding box center [308, 144] width 417 height 260
click at [163, 163] on div "Back to Dashboard Change Sender ID Customers Technicians Select a contact Outbo…" at bounding box center [308, 144] width 417 height 260
click at [287, 167] on div "Back to Dashboard Change Sender ID Customers Technicians Select a contact Outbo…" at bounding box center [308, 144] width 417 height 260
click at [92, 95] on div "Status No active tasks You are ready to start receiving tasks. [PERSON_NAME] [P…" at bounding box center [57, 144] width 86 height 260
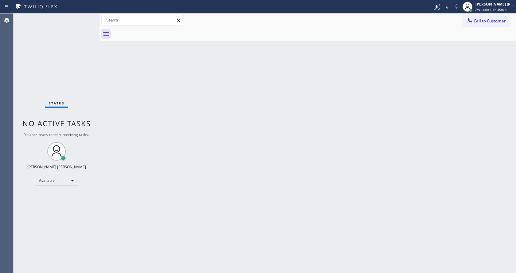
click at [334, 132] on div "Back to Dashboard Change Sender ID Customers Technicians Select a contact Outbo…" at bounding box center [308, 144] width 417 height 260
click at [140, 141] on div "Back to Dashboard Change Sender ID Customers Technicians Select a contact Outbo…" at bounding box center [308, 144] width 417 height 260
click at [322, 157] on div "Back to Dashboard Change Sender ID Customers Technicians Select a contact Outbo…" at bounding box center [308, 144] width 417 height 260
drag, startPoint x: 109, startPoint y: 137, endPoint x: 116, endPoint y: 173, distance: 36.3
click at [109, 137] on div "Back to Dashboard Change Sender ID Customers Technicians Select a contact Outbo…" at bounding box center [308, 144] width 417 height 260
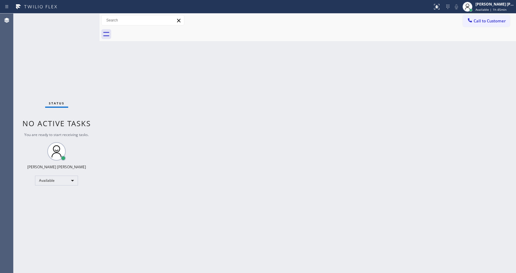
click at [309, 158] on div "Back to Dashboard Change Sender ID Customers Technicians Select a contact Outbo…" at bounding box center [308, 144] width 417 height 260
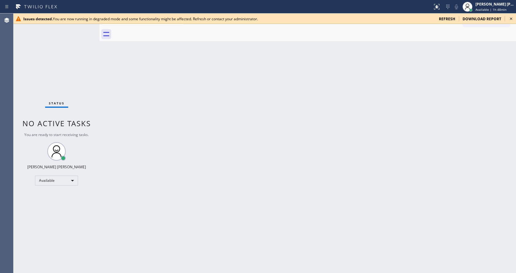
click at [212, 125] on div "Back to Dashboard Change Sender ID Customers Technicians Select a contact Outbo…" at bounding box center [308, 144] width 417 height 260
click at [510, 18] on icon at bounding box center [511, 18] width 7 height 7
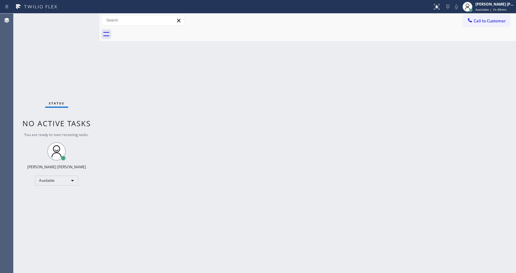
click at [192, 123] on div "Back to Dashboard Change Sender ID Customers Technicians Select a contact Outbo…" at bounding box center [308, 144] width 417 height 260
click at [222, 251] on div "Back to Dashboard Change Sender ID Customers Technicians Select a contact Outbo…" at bounding box center [308, 144] width 417 height 260
click at [426, 89] on div "Back to Dashboard Change Sender ID Customers Technicians Select a contact Outbo…" at bounding box center [308, 144] width 417 height 260
click at [436, 7] on icon at bounding box center [436, 6] width 7 height 7
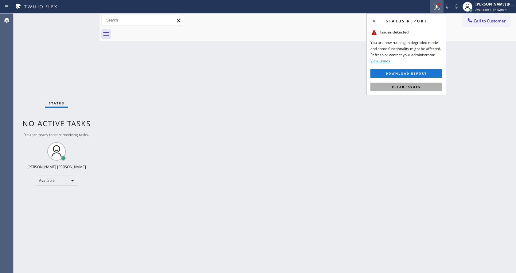
click at [419, 84] on button "Clear issues" at bounding box center [407, 87] width 72 height 9
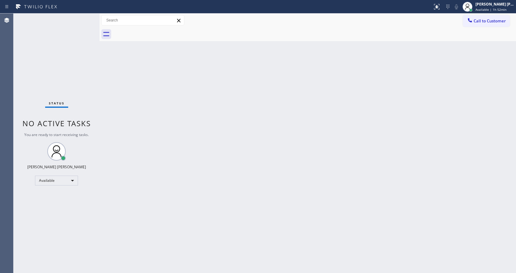
click at [424, 179] on div "Back to Dashboard Change Sender ID Customers Technicians Select a contact Outbo…" at bounding box center [308, 144] width 417 height 260
click at [480, 253] on div "Back to Dashboard Change Sender ID Customers Technicians Select a contact Outbo…" at bounding box center [308, 144] width 417 height 260
click at [445, 249] on div "Back to Dashboard Change Sender ID Customers Technicians Select a contact Outbo…" at bounding box center [308, 144] width 417 height 260
click at [454, 256] on div "Back to Dashboard Change Sender ID Customers Technicians Select a contact Outbo…" at bounding box center [308, 144] width 417 height 260
click at [438, 257] on div "Back to Dashboard Change Sender ID Customers Technicians Select a contact Outbo…" at bounding box center [308, 144] width 417 height 260
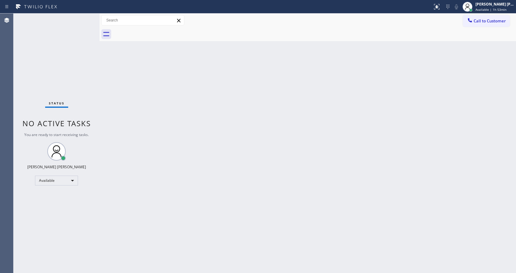
click at [451, 251] on div "Back to Dashboard Change Sender ID Customers Technicians Select a contact Outbo…" at bounding box center [308, 144] width 417 height 260
click at [449, 253] on div "Back to Dashboard Change Sender ID Customers Technicians Select a contact Outbo…" at bounding box center [308, 144] width 417 height 260
click at [454, 249] on div "Back to Dashboard Change Sender ID Customers Technicians Select a contact Outbo…" at bounding box center [308, 144] width 417 height 260
click at [452, 254] on div "Back to Dashboard Change Sender ID Customers Technicians Select a contact Outbo…" at bounding box center [308, 144] width 417 height 260
click at [434, 255] on div "Back to Dashboard Change Sender ID Customers Technicians Select a contact Outbo…" at bounding box center [308, 144] width 417 height 260
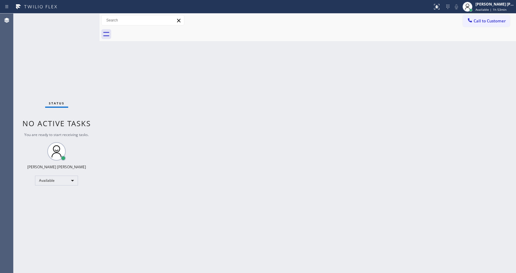
click at [448, 257] on div "Back to Dashboard Change Sender ID Customers Technicians Select a contact Outbo…" at bounding box center [308, 144] width 417 height 260
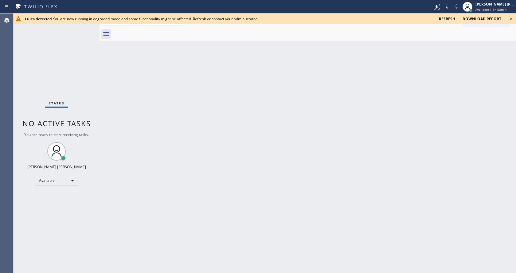
click at [447, 257] on div "Back to Dashboard Change Sender ID Customers Technicians Select a contact Outbo…" at bounding box center [308, 144] width 417 height 260
click at [446, 259] on div "Back to Dashboard Change Sender ID Customers Technicians Select a contact Outbo…" at bounding box center [308, 144] width 417 height 260
click at [438, 256] on div "Back to Dashboard Change Sender ID Customers Technicians Select a contact Outbo…" at bounding box center [308, 144] width 417 height 260
click at [438, 258] on div "Back to Dashboard Change Sender ID Customers Technicians Select a contact Outbo…" at bounding box center [308, 144] width 417 height 260
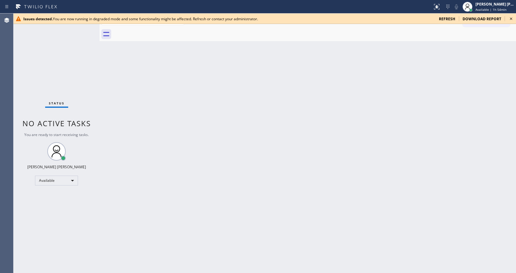
click at [401, 226] on div "Back to Dashboard Change Sender ID Customers Technicians Select a contact Outbo…" at bounding box center [308, 144] width 417 height 260
click at [511, 20] on icon at bounding box center [511, 18] width 7 height 7
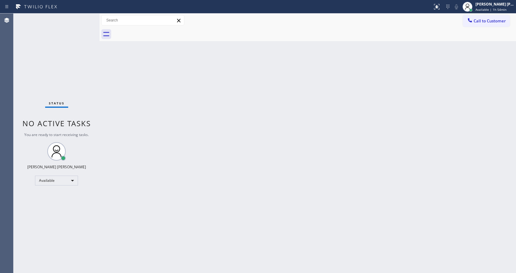
click at [446, 259] on div "Back to Dashboard Change Sender ID Customers Technicians Select a contact Outbo…" at bounding box center [308, 144] width 417 height 260
click at [444, 253] on div "Back to Dashboard Change Sender ID Customers Technicians Select a contact Outbo…" at bounding box center [308, 144] width 417 height 260
click at [442, 262] on div "Back to Dashboard Change Sender ID Customers Technicians Select a contact Outbo…" at bounding box center [308, 144] width 417 height 260
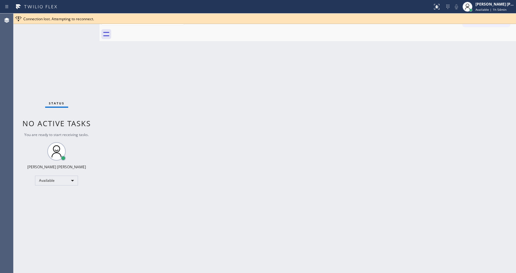
click at [442, 262] on div "Back to Dashboard Change Sender ID Customers Technicians Select a contact Outbo…" at bounding box center [308, 144] width 417 height 260
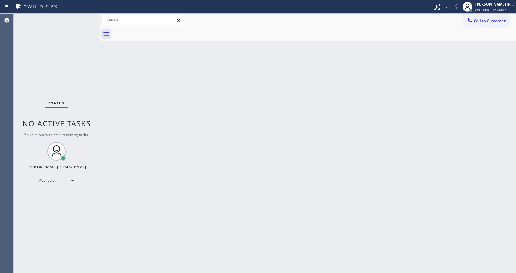
click at [103, 112] on div "Back to Dashboard Change Sender ID Customers Technicians Select a contact Outbo…" at bounding box center [308, 144] width 417 height 260
click at [177, 178] on div "Back to Dashboard Change Sender ID Customers Technicians Select a contact Outbo…" at bounding box center [308, 144] width 417 height 260
click at [461, 260] on div "Back to Dashboard Change Sender ID Customers Technicians Select a contact Outbo…" at bounding box center [308, 144] width 417 height 260
click at [209, 254] on div "Back to Dashboard Change Sender ID Customers Technicians Select a contact Outbo…" at bounding box center [308, 144] width 417 height 260
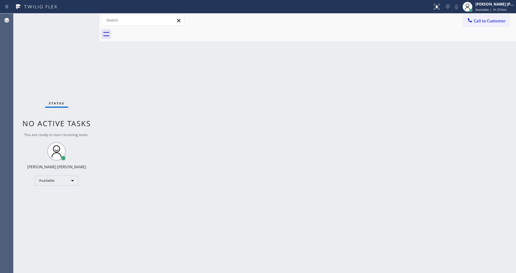
click at [423, 256] on div "Back to Dashboard Change Sender ID Customers Technicians Select a contact Outbo…" at bounding box center [308, 144] width 417 height 260
click at [422, 256] on div "Back to Dashboard Change Sender ID Customers Technicians Select a contact Outbo…" at bounding box center [308, 144] width 417 height 260
click at [420, 259] on div "Back to Dashboard Change Sender ID Customers Technicians Select a contact Outbo…" at bounding box center [308, 144] width 417 height 260
click at [427, 261] on div "Back to Dashboard Change Sender ID Customers Technicians Select a contact Outbo…" at bounding box center [308, 144] width 417 height 260
click at [437, 257] on div "Back to Dashboard Change Sender ID Customers Technicians Select a contact Outbo…" at bounding box center [308, 144] width 417 height 260
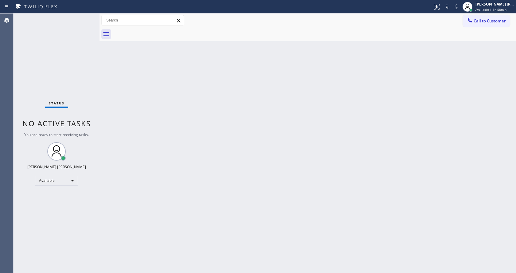
click at [454, 260] on div "Back to Dashboard Change Sender ID Customers Technicians Select a contact Outbo…" at bounding box center [308, 144] width 417 height 260
click at [461, 183] on div "Back to Dashboard Change Sender ID Customers Technicians Select a contact Outbo…" at bounding box center [308, 144] width 417 height 260
drag, startPoint x: 398, startPoint y: 206, endPoint x: 442, endPoint y: 210, distance: 44.4
click at [398, 206] on div "Back to Dashboard Change Sender ID Customers Technicians Select a contact Outbo…" at bounding box center [308, 144] width 417 height 260
click at [113, 67] on div "Back to Dashboard Change Sender ID Customers Technicians Select a contact Outbo…" at bounding box center [308, 144] width 417 height 260
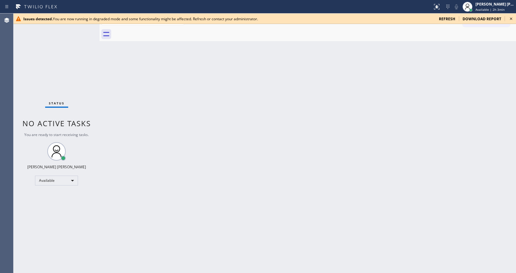
click at [321, 218] on div "Back to Dashboard Change Sender ID Customers Technicians Select a contact Outbo…" at bounding box center [308, 144] width 417 height 260
click at [511, 19] on icon at bounding box center [511, 18] width 7 height 7
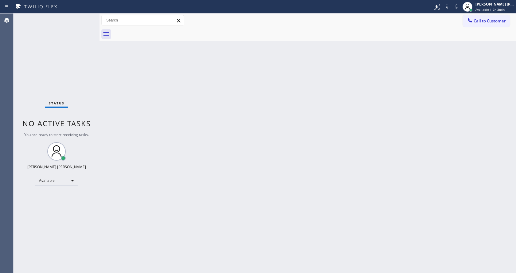
click at [210, 224] on div "Back to Dashboard Change Sender ID Customers Technicians Select a contact Outbo…" at bounding box center [308, 144] width 417 height 260
click at [207, 252] on div "Back to Dashboard Change Sender ID Customers Technicians Select a contact Outbo…" at bounding box center [308, 144] width 417 height 260
click at [97, 107] on div "Status No active tasks You are ready to start receiving tasks. [PERSON_NAME] [P…" at bounding box center [57, 144] width 86 height 260
click at [130, 72] on div "Back to Dashboard Change Sender ID Customers Technicians Select a contact Outbo…" at bounding box center [308, 144] width 417 height 260
click at [123, 74] on div "Back to Dashboard Change Sender ID Customers Technicians Select a contact Outbo…" at bounding box center [308, 144] width 417 height 260
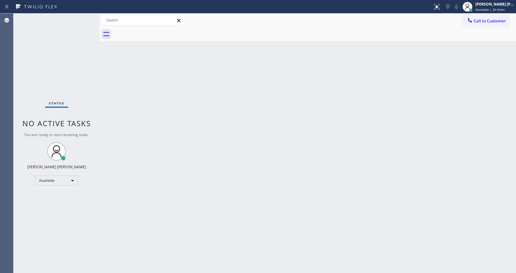
drag, startPoint x: 116, startPoint y: 97, endPoint x: 171, endPoint y: 77, distance: 58.1
click at [116, 97] on div "Back to Dashboard Change Sender ID Customers Technicians Select a contact Outbo…" at bounding box center [308, 144] width 417 height 260
click at [212, 229] on div "Back to Dashboard Change Sender ID Customers Technicians Select a contact Outbo…" at bounding box center [308, 144] width 417 height 260
click at [131, 221] on div "Back to Dashboard Change Sender ID Customers Technicians Select a contact Outbo…" at bounding box center [308, 144] width 417 height 260
click at [327, 167] on div "Back to Dashboard Change Sender ID Customers Technicians Select a contact Outbo…" at bounding box center [308, 144] width 417 height 260
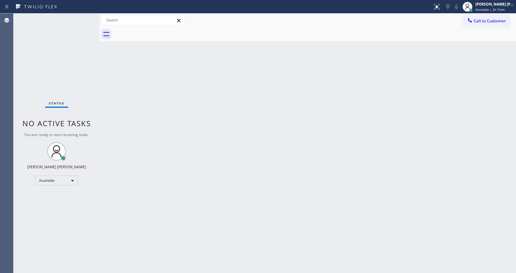
click at [129, 113] on div "Back to Dashboard Change Sender ID Customers Technicians Select a contact Outbo…" at bounding box center [308, 144] width 417 height 260
click at [444, 106] on div "Back to Dashboard Change Sender ID Customers Technicians Select a contact Outbo…" at bounding box center [308, 144] width 417 height 260
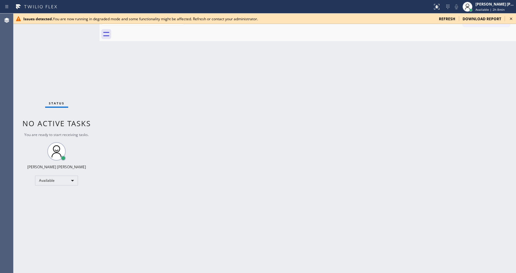
click at [124, 121] on div "Back to Dashboard Change Sender ID Customers Technicians Select a contact Outbo…" at bounding box center [308, 144] width 417 height 260
click at [512, 18] on icon at bounding box center [511, 18] width 7 height 7
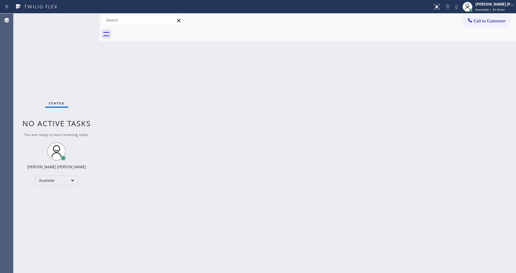
click at [355, 145] on div "Back to Dashboard Change Sender ID Customers Technicians Select a contact Outbo…" at bounding box center [308, 144] width 417 height 260
click at [137, 129] on div "Back to Dashboard Change Sender ID Customers Technicians Select a contact Outbo…" at bounding box center [308, 144] width 417 height 260
click at [389, 191] on div "Back to Dashboard Change Sender ID Customers Technicians Select a contact Outbo…" at bounding box center [308, 144] width 417 height 260
drag, startPoint x: 137, startPoint y: 128, endPoint x: 222, endPoint y: 172, distance: 95.5
click at [137, 128] on div "Back to Dashboard Change Sender ID Customers Technicians Select a contact Outbo…" at bounding box center [308, 144] width 417 height 260
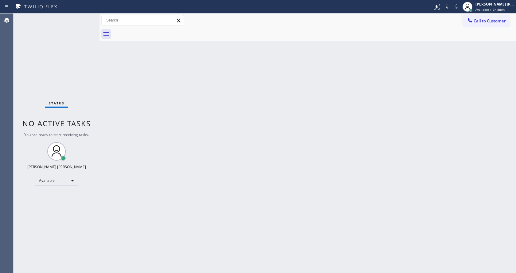
click at [444, 204] on div "Back to Dashboard Change Sender ID Customers Technicians Select a contact Outbo…" at bounding box center [308, 144] width 417 height 260
click at [194, 256] on div "Back to Dashboard Change Sender ID Customers Technicians Select a contact Outbo…" at bounding box center [308, 144] width 417 height 260
click at [78, 59] on div "Status No active tasks You are ready to start receiving tasks. [PERSON_NAME] [P…" at bounding box center [57, 144] width 86 height 260
click at [412, 254] on div "Back to Dashboard Change Sender ID Customers Technicians Select a contact Outbo…" at bounding box center [308, 144] width 417 height 260
click at [441, 208] on div "Back to Dashboard Change Sender ID Customers Technicians Select a contact Outbo…" at bounding box center [308, 144] width 417 height 260
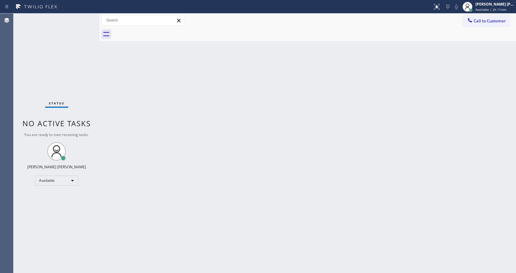
click at [424, 260] on div "Back to Dashboard Change Sender ID Customers Technicians Select a contact Outbo…" at bounding box center [308, 144] width 417 height 260
click at [345, 189] on div "Back to Dashboard Change Sender ID Customers Technicians Select a contact Outbo…" at bounding box center [308, 144] width 417 height 260
click at [131, 86] on div "Back to Dashboard Change Sender ID Customers Technicians Select a contact Outbo…" at bounding box center [308, 144] width 417 height 260
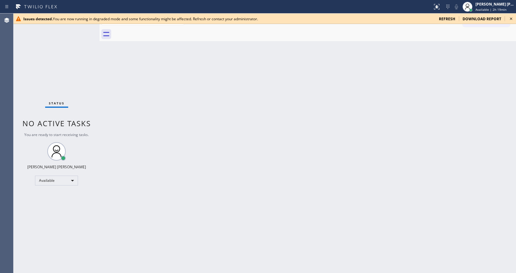
click at [512, 20] on icon at bounding box center [511, 18] width 7 height 7
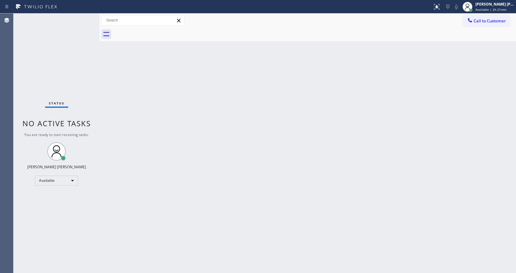
click at [280, 105] on div "Back to Dashboard Change Sender ID Customers Technicians Select a contact Outbo…" at bounding box center [308, 144] width 417 height 260
click at [83, 42] on div "Status No active tasks You are ready to start receiving tasks. [PERSON_NAME] [P…" at bounding box center [57, 144] width 86 height 260
click at [281, 202] on div "Back to Dashboard Change Sender ID Customers Technicians Select a contact Outbo…" at bounding box center [308, 144] width 417 height 260
click at [82, 18] on div "Status No active tasks You are ready to start receiving tasks. [PERSON_NAME] [P…" at bounding box center [57, 144] width 86 height 260
click at [115, 100] on div "Back to Dashboard Change Sender ID Customers Technicians Select a contact Outbo…" at bounding box center [308, 144] width 417 height 260
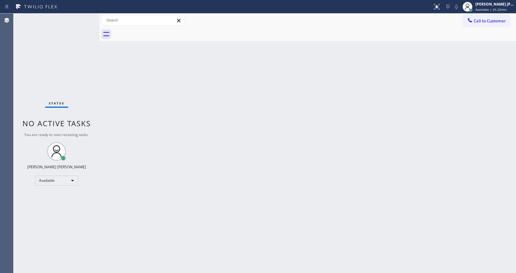
click at [323, 99] on div "Back to Dashboard Change Sender ID Customers Technicians Select a contact Outbo…" at bounding box center [308, 144] width 417 height 260
click at [368, 253] on div "Back to Dashboard Change Sender ID Customers Technicians Select a contact Outbo…" at bounding box center [308, 144] width 417 height 260
click at [175, 238] on div "Back to Dashboard Change Sender ID Customers Technicians Select a contact Outbo…" at bounding box center [308, 144] width 417 height 260
drag, startPoint x: 119, startPoint y: 92, endPoint x: 129, endPoint y: 94, distance: 10.6
click at [119, 92] on div "Back to Dashboard Change Sender ID Customers Technicians Select a contact Outbo…" at bounding box center [308, 144] width 417 height 260
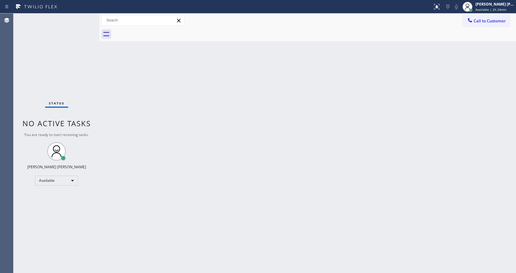
drag, startPoint x: 230, startPoint y: 247, endPoint x: 213, endPoint y: 259, distance: 20.8
click at [230, 247] on div "Back to Dashboard Change Sender ID Customers Technicians Select a contact Outbo…" at bounding box center [308, 144] width 417 height 260
click at [101, 123] on div "Back to Dashboard Change Sender ID Customers Technicians Select a contact Outbo…" at bounding box center [308, 144] width 417 height 260
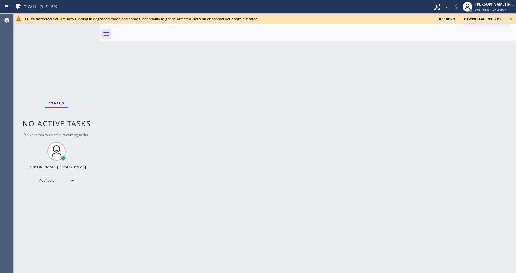
click at [510, 19] on icon at bounding box center [511, 18] width 7 height 7
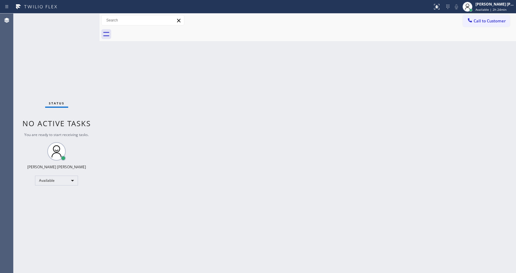
click at [403, 167] on div "Back to Dashboard Change Sender ID Customers Technicians Select a contact Outbo…" at bounding box center [308, 144] width 417 height 260
click at [179, 151] on div "Back to Dashboard Change Sender ID Customers Technicians Select a contact Outbo…" at bounding box center [308, 144] width 417 height 260
click at [190, 262] on div "Back to Dashboard Change Sender ID Customers Technicians Select a contact Outbo…" at bounding box center [308, 144] width 417 height 260
click at [94, 131] on div "Status No active tasks You are ready to start receiving tasks. [PERSON_NAME] [P…" at bounding box center [57, 144] width 86 height 260
click at [128, 270] on div "Back to Dashboard Change Sender ID Customers Technicians Select a contact Outbo…" at bounding box center [308, 144] width 417 height 260
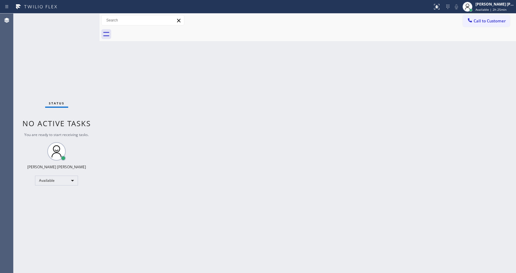
click at [316, 135] on div "Back to Dashboard Change Sender ID Customers Technicians Select a contact Outbo…" at bounding box center [308, 144] width 417 height 260
click at [487, 205] on div "Back to Dashboard Change Sender ID Customers Technicians Select a contact Outbo…" at bounding box center [308, 144] width 417 height 260
click at [183, 218] on div "Back to Dashboard Change Sender ID Customers Technicians Select a contact Outbo…" at bounding box center [308, 144] width 417 height 260
drag, startPoint x: 247, startPoint y: 207, endPoint x: 237, endPoint y: 218, distance: 14.6
click at [247, 207] on div "Back to Dashboard Change Sender ID Customers Technicians Select a contact Outbo…" at bounding box center [308, 144] width 417 height 260
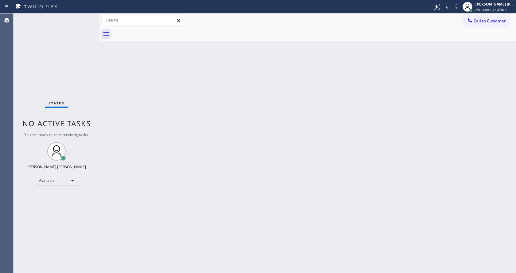
click at [235, 251] on div "Back to Dashboard Change Sender ID Customers Technicians Select a contact Outbo…" at bounding box center [308, 144] width 417 height 260
click at [73, 69] on div "Status No active tasks You are ready to start receiving tasks. [PERSON_NAME] [P…" at bounding box center [57, 144] width 86 height 260
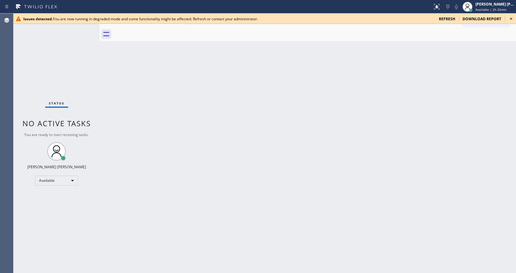
click at [238, 202] on div "Back to Dashboard Change Sender ID Customers Technicians Select a contact Outbo…" at bounding box center [308, 144] width 417 height 260
click at [128, 132] on div "Back to Dashboard Change Sender ID Customers Technicians Select a contact Outbo…" at bounding box center [308, 144] width 417 height 260
click at [127, 111] on div "Back to Dashboard Change Sender ID Customers Technicians Select a contact Outbo…" at bounding box center [308, 144] width 417 height 260
click at [123, 104] on div "Back to Dashboard Change Sender ID Customers Technicians Select a contact Outbo…" at bounding box center [308, 144] width 417 height 260
click at [512, 16] on icon at bounding box center [511, 18] width 7 height 7
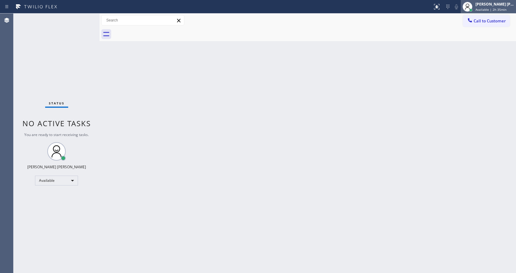
click at [482, 6] on div "[PERSON_NAME] [PERSON_NAME]" at bounding box center [495, 4] width 39 height 5
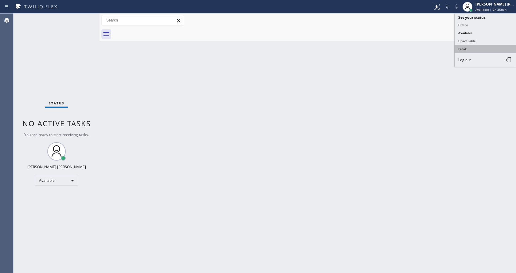
click at [476, 47] on button "Break" at bounding box center [485, 49] width 61 height 8
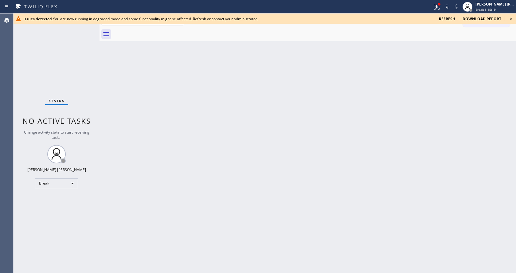
drag, startPoint x: 451, startPoint y: 122, endPoint x: 496, endPoint y: 61, distance: 76.1
click at [451, 122] on div "Back to Dashboard Change Sender ID Customers Technicians Select a contact Outbo…" at bounding box center [308, 144] width 417 height 260
click at [508, 20] on icon at bounding box center [511, 18] width 7 height 7
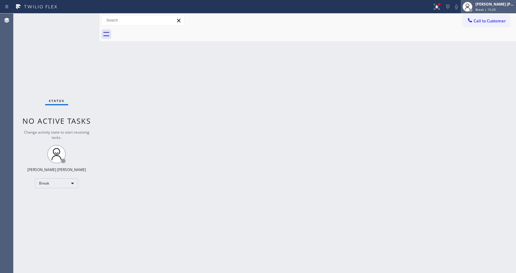
click at [488, 11] on span "Break | 15:20" at bounding box center [486, 9] width 20 height 4
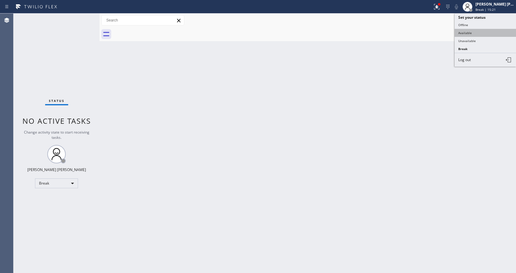
click at [477, 32] on button "Available" at bounding box center [485, 33] width 61 height 8
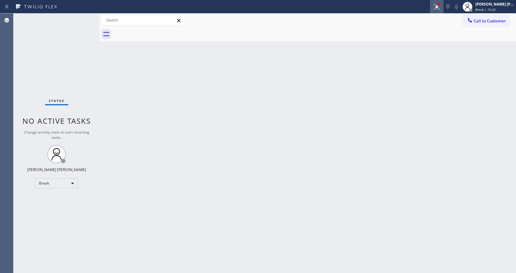
click at [437, 9] on icon at bounding box center [436, 6] width 7 height 7
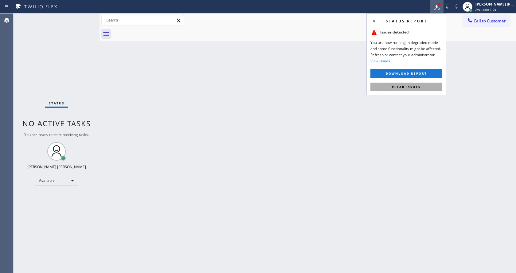
click at [416, 86] on span "Clear issues" at bounding box center [406, 87] width 29 height 4
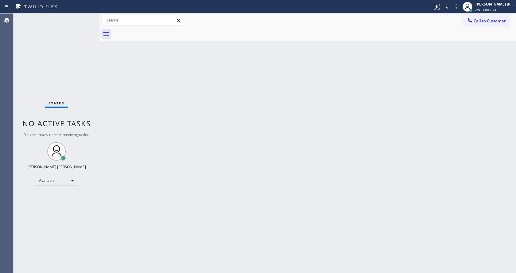
click at [229, 232] on div "Back to Dashboard Change Sender ID Customers Technicians Select a contact Outbo…" at bounding box center [308, 144] width 417 height 260
click at [129, 101] on div "Back to Dashboard Change Sender ID Customers Technicians Select a contact Outbo…" at bounding box center [308, 144] width 417 height 260
click at [110, 72] on div "Back to Dashboard Change Sender ID Customers Technicians Select a contact Outbo…" at bounding box center [308, 144] width 417 height 260
click at [195, 183] on div "Back to Dashboard Change Sender ID Customers Technicians Select a contact Outbo…" at bounding box center [308, 144] width 417 height 260
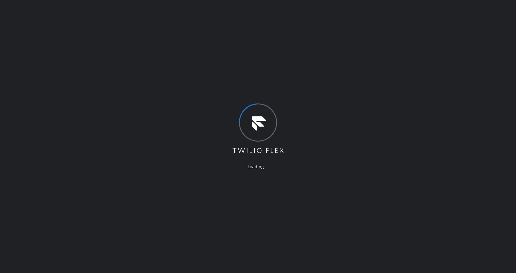
click at [316, 104] on div "Loading ..." at bounding box center [258, 136] width 516 height 273
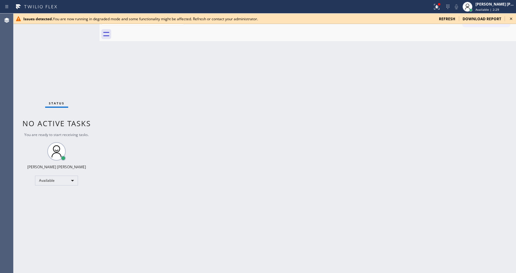
click at [177, 159] on div "Back to Dashboard Change Sender ID Customers Technicians Select a contact Outbo…" at bounding box center [308, 144] width 417 height 260
click at [512, 18] on icon at bounding box center [511, 18] width 7 height 7
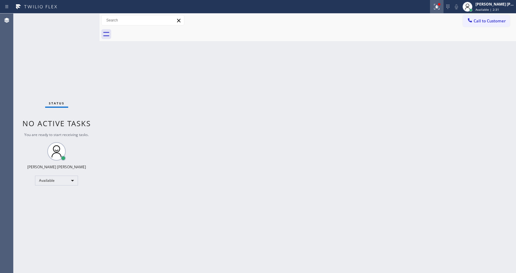
click at [438, 6] on icon at bounding box center [436, 6] width 4 height 4
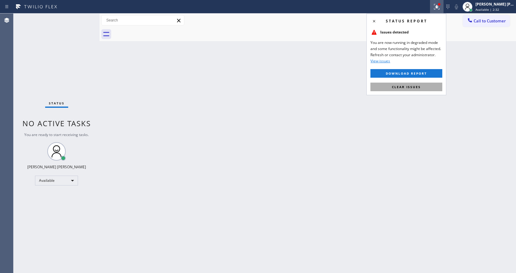
click at [414, 89] on button "Clear issues" at bounding box center [407, 87] width 72 height 9
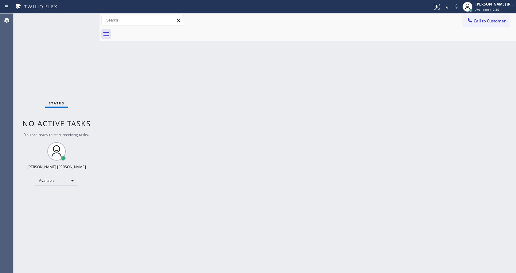
click at [185, 165] on div "Back to Dashboard Change Sender ID Customers Technicians Select a contact Outbo…" at bounding box center [308, 144] width 417 height 260
click at [291, 155] on div "Back to Dashboard Change Sender ID Customers Technicians Select a contact Outbo…" at bounding box center [308, 144] width 417 height 260
click at [286, 252] on div "Back to Dashboard Change Sender ID Customers Technicians Select a contact Outbo…" at bounding box center [308, 144] width 417 height 260
click at [155, 223] on div "Back to Dashboard Change Sender ID Customers Technicians Select a contact Outbo…" at bounding box center [308, 144] width 417 height 260
click at [91, 116] on div "Status No active tasks You are ready to start receiving tasks. [PERSON_NAME] [P…" at bounding box center [57, 144] width 86 height 260
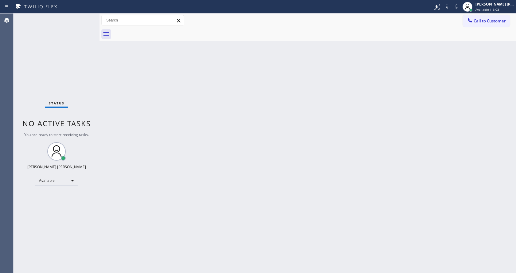
click at [458, 61] on div "Back to Dashboard Change Sender ID Customers Technicians Select a contact Outbo…" at bounding box center [308, 144] width 417 height 260
click at [199, 128] on div "Back to Dashboard Change Sender ID Customers Technicians Select a contact Outbo…" at bounding box center [308, 144] width 417 height 260
click at [381, 155] on div "Back to Dashboard Change Sender ID Customers Technicians Select a contact Outbo…" at bounding box center [308, 144] width 417 height 260
click at [150, 154] on div "Back to Dashboard Change Sender ID Customers Technicians Select a contact Outbo…" at bounding box center [308, 144] width 417 height 260
click at [244, 164] on div "Back to Dashboard Change Sender ID Customers Technicians Select a contact Outbo…" at bounding box center [308, 144] width 417 height 260
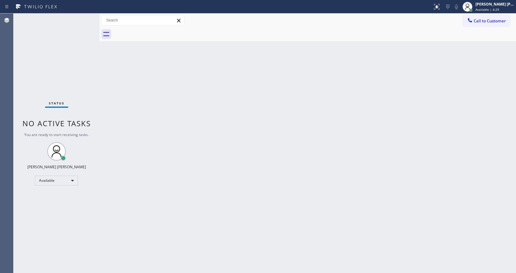
click at [121, 171] on div "Back to Dashboard Change Sender ID Customers Technicians Select a contact Outbo…" at bounding box center [308, 144] width 417 height 260
click at [288, 132] on div "Back to Dashboard Change Sender ID Customers Technicians Select a contact Outbo…" at bounding box center [308, 144] width 417 height 260
click at [195, 121] on div "Back to Dashboard Change Sender ID Customers Technicians Select a contact Outbo…" at bounding box center [308, 144] width 417 height 260
click at [429, 142] on div "Back to Dashboard Change Sender ID Customers Technicians Select a contact Outbo…" at bounding box center [308, 144] width 417 height 260
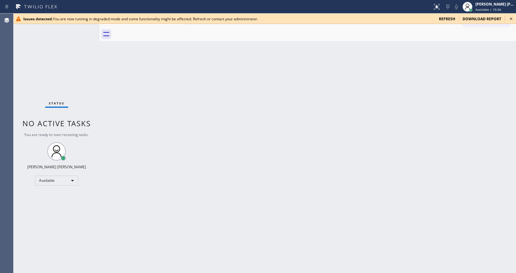
click at [199, 149] on div "Back to Dashboard Change Sender ID Customers Technicians Select a contact Outbo…" at bounding box center [308, 144] width 417 height 260
click at [512, 19] on icon at bounding box center [511, 19] width 2 height 2
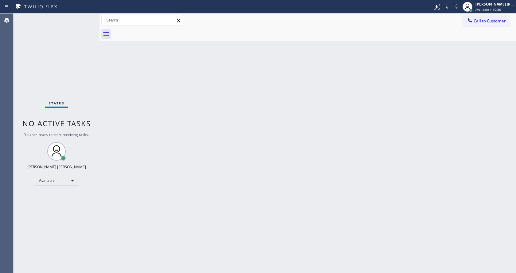
click at [340, 210] on div "Back to Dashboard Change Sender ID Customers Technicians Select a contact Outbo…" at bounding box center [308, 144] width 417 height 260
drag, startPoint x: 169, startPoint y: 202, endPoint x: 153, endPoint y: 226, distance: 28.4
click at [169, 202] on div "Back to Dashboard Change Sender ID Customers Technicians Select a contact Outbo…" at bounding box center [308, 144] width 417 height 260
drag, startPoint x: 267, startPoint y: 160, endPoint x: 245, endPoint y: 150, distance: 24.7
click at [267, 160] on div "Back to Dashboard Change Sender ID Customers Technicians Select a contact Outbo…" at bounding box center [308, 144] width 417 height 260
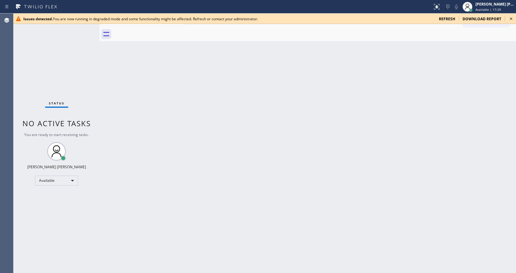
drag, startPoint x: 277, startPoint y: 103, endPoint x: 343, endPoint y: 86, distance: 67.9
click at [286, 98] on div "Back to Dashboard Change Sender ID Customers Technicians Select a contact Outbo…" at bounding box center [308, 144] width 417 height 260
click at [511, 18] on icon at bounding box center [511, 18] width 7 height 7
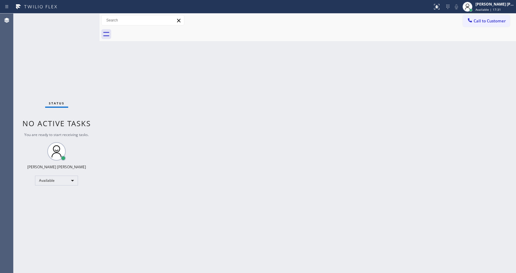
click at [229, 187] on div "Back to Dashboard Change Sender ID Customers Technicians Select a contact Outbo…" at bounding box center [308, 144] width 417 height 260
click at [106, 147] on div "Back to Dashboard Change Sender ID Customers Technicians Select a contact Outbo…" at bounding box center [308, 144] width 417 height 260
click at [309, 174] on div "Back to Dashboard Change Sender ID Customers Technicians Select a contact Outbo…" at bounding box center [308, 144] width 417 height 260
click at [156, 142] on div "Back to Dashboard Change Sender ID Customers Technicians Select a contact Outbo…" at bounding box center [308, 144] width 417 height 260
click at [414, 157] on div "Back to Dashboard Change Sender ID Customers Technicians Select a contact Outbo…" at bounding box center [308, 144] width 417 height 260
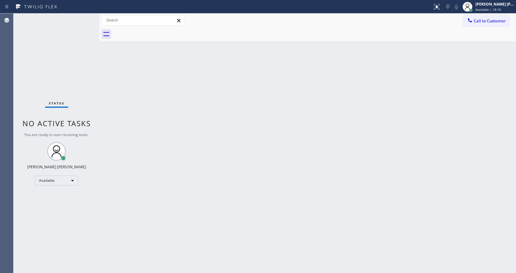
drag, startPoint x: 290, startPoint y: 248, endPoint x: 326, endPoint y: 245, distance: 36.4
click at [290, 248] on div "Back to Dashboard Change Sender ID Customers Technicians Select a contact Outbo…" at bounding box center [308, 144] width 417 height 260
click at [365, 259] on div "Back to Dashboard Change Sender ID Customers Technicians Select a contact Outbo…" at bounding box center [308, 144] width 417 height 260
click at [422, 132] on div "Back to Dashboard Change Sender ID Customers Technicians Select a contact Outbo…" at bounding box center [308, 144] width 417 height 260
click at [76, 84] on div "Status No active tasks You are ready to start receiving tasks. [PERSON_NAME] [P…" at bounding box center [57, 144] width 86 height 260
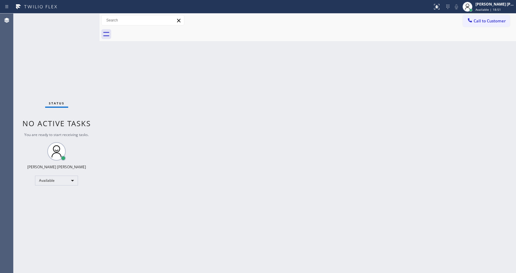
click at [52, 96] on div "Status No active tasks You are ready to start receiving tasks. [PERSON_NAME] [P…" at bounding box center [57, 144] width 86 height 260
click at [463, 217] on div "Back to Dashboard Change Sender ID Customers Technicians Select a contact Outbo…" at bounding box center [308, 144] width 417 height 260
click at [169, 82] on div "Back to Dashboard Change Sender ID Customers Technicians Select a contact Outbo…" at bounding box center [308, 144] width 417 height 260
click at [253, 198] on div "Back to Dashboard Change Sender ID Customers Technicians Select a contact Outbo…" at bounding box center [308, 144] width 417 height 260
click at [450, 229] on div "Back to Dashboard Change Sender ID Customers Technicians Select a contact Outbo…" at bounding box center [308, 144] width 417 height 260
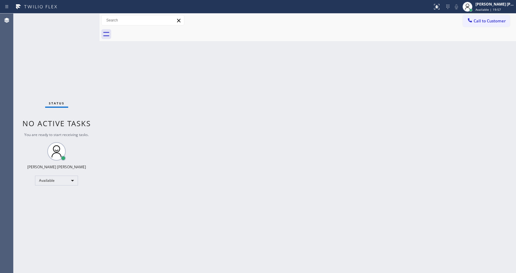
click at [140, 168] on div "Back to Dashboard Change Sender ID Customers Technicians Select a contact Outbo…" at bounding box center [308, 144] width 417 height 260
drag, startPoint x: 417, startPoint y: 208, endPoint x: 407, endPoint y: 212, distance: 10.0
click at [417, 208] on div "Back to Dashboard Change Sender ID Customers Technicians Select a contact Outbo…" at bounding box center [308, 144] width 417 height 260
click at [229, 263] on div "Back to Dashboard Change Sender ID Customers Technicians Select a contact Outbo…" at bounding box center [308, 144] width 417 height 260
click at [74, 97] on div "Status No active tasks You are ready to start receiving tasks. [PERSON_NAME] [P…" at bounding box center [57, 144] width 86 height 260
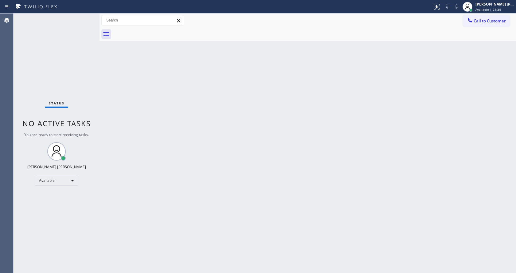
drag, startPoint x: 117, startPoint y: 97, endPoint x: 86, endPoint y: 40, distance: 64.6
click at [117, 97] on div "Back to Dashboard Change Sender ID Customers Technicians Select a contact Outbo…" at bounding box center [308, 144] width 417 height 260
click at [387, 130] on div "Back to Dashboard Change Sender ID Customers Technicians Select a contact Outbo…" at bounding box center [308, 144] width 417 height 260
click at [187, 238] on div "Back to Dashboard Change Sender ID Customers Technicians Select a contact Outbo…" at bounding box center [308, 144] width 417 height 260
click at [86, 87] on div "Status No active tasks You are ready to start receiving tasks. [PERSON_NAME] [P…" at bounding box center [57, 144] width 86 height 260
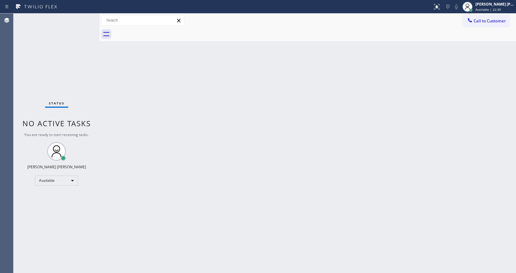
click at [203, 242] on div "Back to Dashboard Change Sender ID Customers Technicians Select a contact Outbo…" at bounding box center [308, 144] width 417 height 260
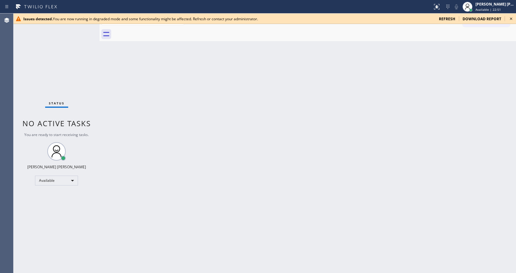
click at [516, 63] on div "Back to Dashboard Change Sender ID Customers Technicians Select a contact Outbo…" at bounding box center [308, 144] width 417 height 260
click at [510, 18] on icon at bounding box center [511, 18] width 7 height 7
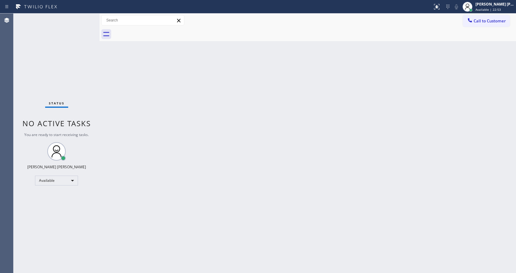
click at [398, 160] on div "Back to Dashboard Change Sender ID Customers Technicians Select a contact Outbo…" at bounding box center [308, 144] width 417 height 260
click at [100, 69] on div at bounding box center [100, 144] width 0 height 260
click at [85, 108] on div "Status No active tasks You are ready to start receiving tasks. [PERSON_NAME] [P…" at bounding box center [57, 144] width 86 height 260
drag, startPoint x: 442, startPoint y: 234, endPoint x: 330, endPoint y: 219, distance: 113.7
click at [442, 234] on div "Back to Dashboard Change Sender ID Customers Technicians Select a contact Outbo…" at bounding box center [308, 144] width 417 height 260
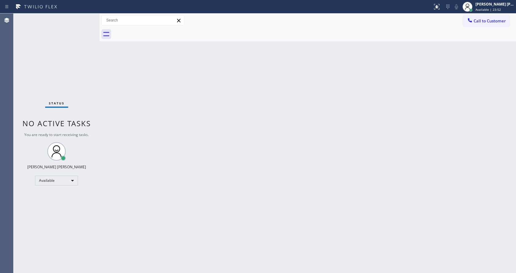
click at [191, 256] on div "Back to Dashboard Change Sender ID Customers Technicians Select a contact Outbo…" at bounding box center [308, 144] width 417 height 260
click at [115, 100] on div "Back to Dashboard Change Sender ID Customers Technicians Select a contact Outbo…" at bounding box center [308, 144] width 417 height 260
click at [83, 104] on div "Status No active tasks You are ready to start receiving tasks. [PERSON_NAME] [P…" at bounding box center [57, 144] width 86 height 260
click at [80, 49] on div "Status No active tasks You are ready to start receiving tasks. [PERSON_NAME] [P…" at bounding box center [57, 144] width 86 height 260
click at [171, 122] on div "Back to Dashboard Change Sender ID Customers Technicians Select a contact Outbo…" at bounding box center [308, 144] width 417 height 260
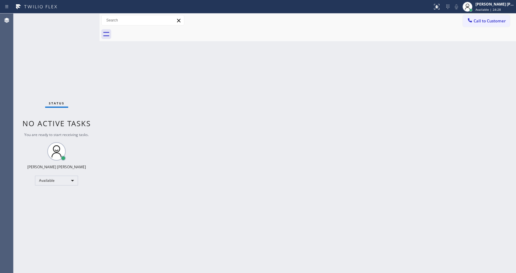
click at [70, 61] on div "Status No active tasks You are ready to start receiving tasks. [PERSON_NAME] [P…" at bounding box center [57, 144] width 86 height 260
click at [295, 141] on div "Back to Dashboard Change Sender ID Customers Technicians Select a contact Outbo…" at bounding box center [308, 144] width 417 height 260
click at [269, 227] on div "Back to Dashboard Change Sender ID Customers Technicians Select a contact Outbo…" at bounding box center [308, 144] width 417 height 260
click at [298, 203] on div "Back to Dashboard Change Sender ID Customers Technicians Select a contact Outbo…" at bounding box center [308, 144] width 417 height 260
drag, startPoint x: 59, startPoint y: 80, endPoint x: 66, endPoint y: 66, distance: 15.7
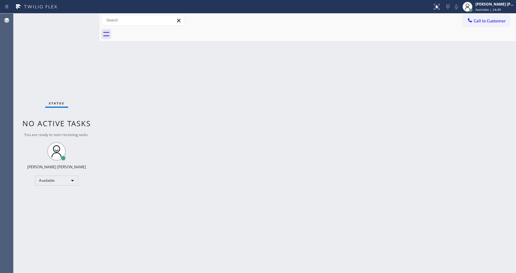
click at [59, 80] on div "Status No active tasks You are ready to start receiving tasks. [PERSON_NAME] [P…" at bounding box center [57, 144] width 86 height 260
click at [144, 112] on div "Back to Dashboard Change Sender ID Customers Technicians Select a contact Outbo…" at bounding box center [308, 144] width 417 height 260
drag, startPoint x: 117, startPoint y: 101, endPoint x: 171, endPoint y: 139, distance: 65.8
click at [117, 101] on div "Back to Dashboard Change Sender ID Customers Technicians Select a contact Outbo…" at bounding box center [308, 144] width 417 height 260
click at [377, 231] on div "Back to Dashboard Change Sender ID Customers Technicians Select a contact Outbo…" at bounding box center [308, 144] width 417 height 260
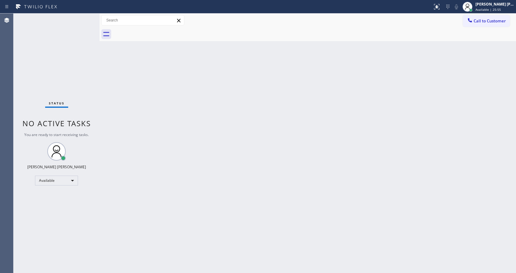
drag, startPoint x: 183, startPoint y: 243, endPoint x: 187, endPoint y: 270, distance: 27.8
click at [183, 243] on div "Back to Dashboard Change Sender ID Customers Technicians Select a contact Outbo…" at bounding box center [308, 144] width 417 height 260
click at [308, 227] on div "Back to Dashboard Change Sender ID Customers Technicians Select a contact Outbo…" at bounding box center [308, 144] width 417 height 260
drag, startPoint x: 165, startPoint y: 193, endPoint x: 169, endPoint y: 195, distance: 3.8
click at [165, 193] on div "Back to Dashboard Change Sender ID Customers Technicians Select a contact Outbo…" at bounding box center [308, 144] width 417 height 260
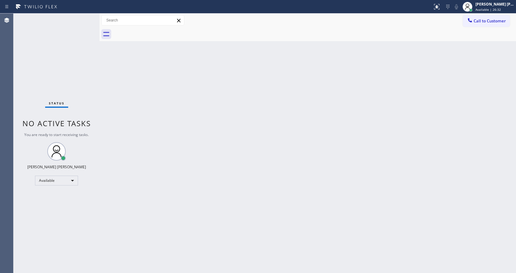
click at [132, 138] on div "Back to Dashboard Change Sender ID Customers Technicians Select a contact Outbo…" at bounding box center [308, 144] width 417 height 260
click at [118, 110] on div "Back to Dashboard Change Sender ID Customers Technicians Select a contact Outbo…" at bounding box center [308, 144] width 417 height 260
click at [129, 272] on div "Back to Dashboard Change Sender ID Customers Technicians Select a contact Outbo…" at bounding box center [308, 144] width 417 height 260
click at [334, 196] on div "Back to Dashboard Change Sender ID Customers Technicians Select a contact Outbo…" at bounding box center [308, 144] width 417 height 260
click at [167, 160] on div "Back to Dashboard Change Sender ID Customers Technicians Select a contact Outbo…" at bounding box center [308, 144] width 417 height 260
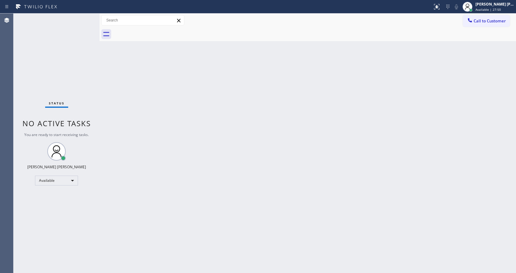
click at [360, 114] on div "Back to Dashboard Change Sender ID Customers Technicians Select a contact Outbo…" at bounding box center [308, 144] width 417 height 260
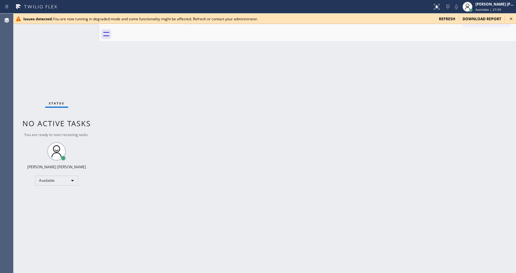
click at [141, 150] on div "Back to Dashboard Change Sender ID Customers Technicians Select a contact Outbo…" at bounding box center [308, 144] width 417 height 260
click at [297, 178] on div "Back to Dashboard Change Sender ID Customers Technicians Select a contact Outbo…" at bounding box center [308, 144] width 417 height 260
click at [509, 20] on icon at bounding box center [511, 18] width 7 height 7
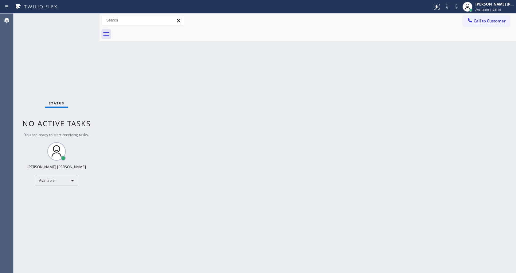
click at [398, 119] on div "Back to Dashboard Change Sender ID Customers Technicians Select a contact Outbo…" at bounding box center [308, 144] width 417 height 260
click at [85, 153] on div "Status No active tasks You are ready to start receiving tasks. [PERSON_NAME] [P…" at bounding box center [57, 144] width 86 height 260
click at [179, 141] on div "Back to Dashboard Change Sender ID Customers Technicians Select a contact Outbo…" at bounding box center [308, 144] width 417 height 260
click at [92, 144] on div "Status No active tasks You are ready to start receiving tasks. [PERSON_NAME] [P…" at bounding box center [57, 144] width 86 height 260
click at [384, 63] on div "Back to Dashboard Change Sender ID Customers Technicians Select a contact Outbo…" at bounding box center [308, 144] width 417 height 260
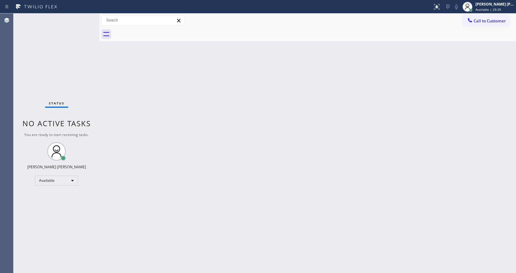
click at [96, 179] on div "Status No active tasks You are ready to start receiving tasks. [PERSON_NAME] [P…" at bounding box center [57, 144] width 86 height 260
click at [118, 194] on div "Back to Dashboard Change Sender ID Customers Technicians Select a contact Outbo…" at bounding box center [308, 144] width 417 height 260
click at [274, 150] on div "Back to Dashboard Change Sender ID Customers Technicians Select a contact Outbo…" at bounding box center [308, 144] width 417 height 260
click at [57, 85] on div "Status No active tasks You are ready to start receiving tasks. [PERSON_NAME] [P…" at bounding box center [57, 144] width 86 height 260
click at [292, 143] on div "Back to Dashboard Change Sender ID Customers Technicians Select a contact Outbo…" at bounding box center [308, 144] width 417 height 260
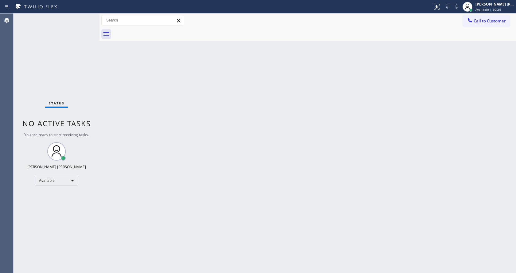
click at [163, 137] on div "Back to Dashboard Change Sender ID Customers Technicians Select a contact Outbo…" at bounding box center [308, 144] width 417 height 260
drag, startPoint x: 351, startPoint y: 151, endPoint x: 344, endPoint y: 173, distance: 22.3
click at [351, 151] on div "Back to Dashboard Change Sender ID Customers Technicians Select a contact Outbo…" at bounding box center [308, 144] width 417 height 260
click at [173, 210] on div "Back to Dashboard Change Sender ID Customers Technicians Select a contact Outbo…" at bounding box center [308, 144] width 417 height 260
drag, startPoint x: 364, startPoint y: 174, endPoint x: 359, endPoint y: 174, distance: 5.2
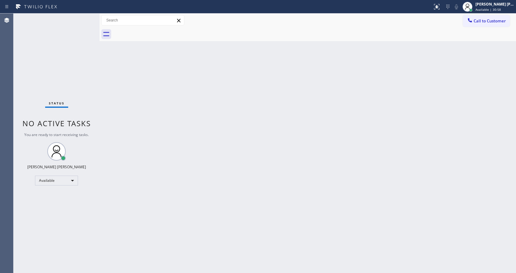
click at [364, 174] on div "Back to Dashboard Change Sender ID Customers Technicians Select a contact Outbo…" at bounding box center [308, 144] width 417 height 260
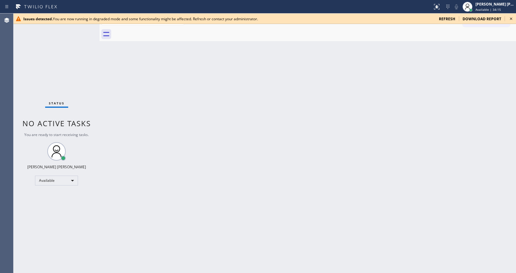
click at [240, 108] on div "Back to Dashboard Change Sender ID Customers Technicians Select a contact Outbo…" at bounding box center [308, 144] width 417 height 260
click at [509, 20] on icon at bounding box center [511, 18] width 7 height 7
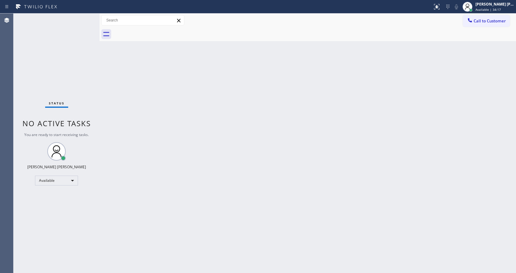
click at [396, 119] on div "Back to Dashboard Change Sender ID Customers Technicians Select a contact Outbo…" at bounding box center [308, 144] width 417 height 260
click at [174, 151] on div "Back to Dashboard Change Sender ID Customers Technicians Select a contact Outbo…" at bounding box center [308, 144] width 417 height 260
click at [119, 127] on div "Back to Dashboard Change Sender ID Customers Technicians Select a contact Outbo…" at bounding box center [308, 144] width 417 height 260
click at [320, 196] on div "Back to Dashboard Change Sender ID Customers Technicians Select a contact Outbo…" at bounding box center [308, 144] width 417 height 260
click at [76, 39] on div "Status No active tasks You are ready to start receiving tasks. [PERSON_NAME] [P…" at bounding box center [57, 144] width 86 height 260
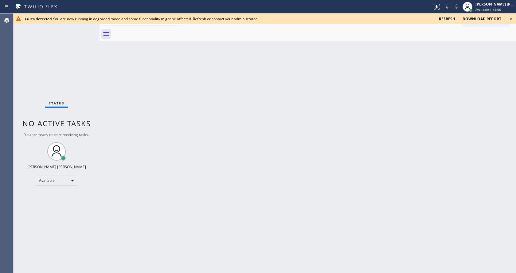
click at [237, 194] on div "Back to Dashboard Change Sender ID Customers Technicians Select a contact Outbo…" at bounding box center [308, 144] width 417 height 260
click at [512, 18] on icon at bounding box center [511, 18] width 7 height 7
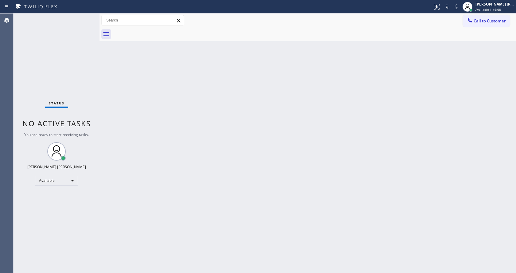
click at [362, 163] on div "Back to Dashboard Change Sender ID Customers Technicians Select a contact Outbo…" at bounding box center [308, 144] width 417 height 260
click at [86, 91] on div "Status No active tasks You are ready to start receiving tasks. [PERSON_NAME] [P…" at bounding box center [57, 144] width 86 height 260
click at [336, 183] on div "Back to Dashboard Change Sender ID Customers Technicians Select a contact Outbo…" at bounding box center [308, 144] width 417 height 260
drag, startPoint x: 122, startPoint y: 172, endPoint x: 151, endPoint y: 219, distance: 55.2
click at [122, 172] on div "Back to Dashboard Change Sender ID Customers Technicians Select a contact Outbo…" at bounding box center [308, 144] width 417 height 260
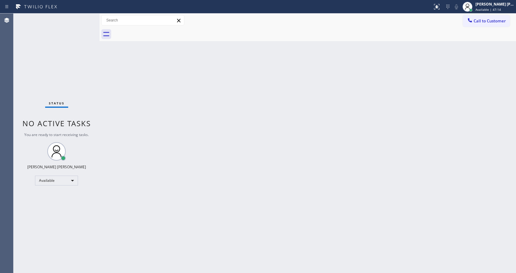
click at [115, 74] on div "Back to Dashboard Change Sender ID Customers Technicians Select a contact Outbo…" at bounding box center [308, 144] width 417 height 260
click at [453, 255] on div "Back to Dashboard Change Sender ID Customers Technicians Select a contact Outbo…" at bounding box center [308, 144] width 417 height 260
click at [100, 79] on div at bounding box center [100, 144] width 0 height 260
drag, startPoint x: 99, startPoint y: 23, endPoint x: 85, endPoint y: 22, distance: 13.2
click at [85, 22] on div "Status No active tasks You are ready to start receiving tasks. [PERSON_NAME] [P…" at bounding box center [265, 144] width 503 height 260
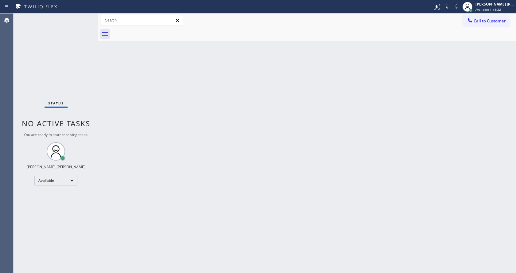
click at [83, 17] on div "Status No active tasks You are ready to start receiving tasks. [PERSON_NAME] [P…" at bounding box center [56, 144] width 85 height 260
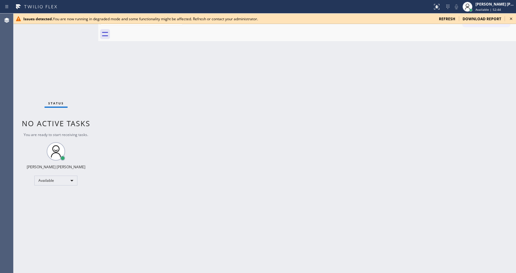
click at [108, 87] on div "Back to Dashboard Change Sender ID Customers Technicians Select a contact Outbo…" at bounding box center [307, 144] width 418 height 260
click at [509, 21] on icon at bounding box center [511, 18] width 7 height 7
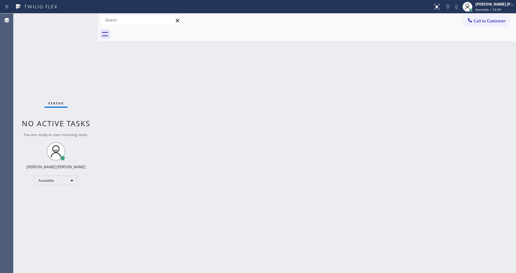
click at [216, 206] on div "Back to Dashboard Change Sender ID Customers Technicians Select a contact Outbo…" at bounding box center [307, 144] width 418 height 260
click at [199, 257] on div "Back to Dashboard Change Sender ID Customers Technicians Select a contact Outbo…" at bounding box center [307, 144] width 418 height 260
click at [375, 117] on div "Back to Dashboard Change Sender ID Customers Technicians Select a contact Outbo…" at bounding box center [307, 144] width 418 height 260
click at [442, 2] on button at bounding box center [437, 7] width 14 height 14
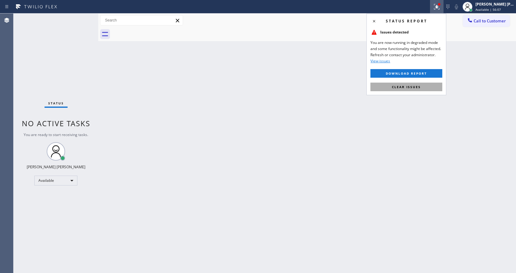
click at [425, 84] on button "Clear issues" at bounding box center [407, 87] width 72 height 9
click at [425, 84] on div "Back to Dashboard Change Sender ID Customers Technicians Select a contact Outbo…" at bounding box center [307, 144] width 418 height 260
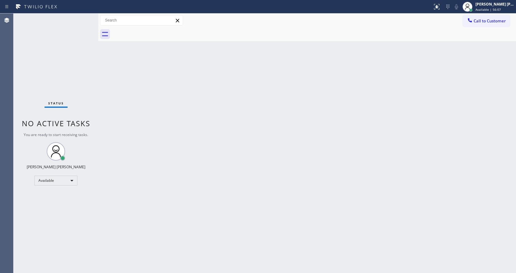
drag, startPoint x: 332, startPoint y: 188, endPoint x: 324, endPoint y: 235, distance: 47.6
click at [331, 188] on div "Back to Dashboard Change Sender ID Customers Technicians Select a contact Outbo…" at bounding box center [307, 144] width 418 height 260
click at [124, 140] on div "Back to Dashboard Change Sender ID Customers Technicians Select a contact Outbo…" at bounding box center [307, 144] width 418 height 260
click at [105, 99] on div "Back to Dashboard Change Sender ID Customers Technicians Select a contact Outbo…" at bounding box center [307, 144] width 418 height 260
click at [269, 174] on div "Back to Dashboard Change Sender ID Customers Technicians Select a contact Outbo…" at bounding box center [307, 144] width 418 height 260
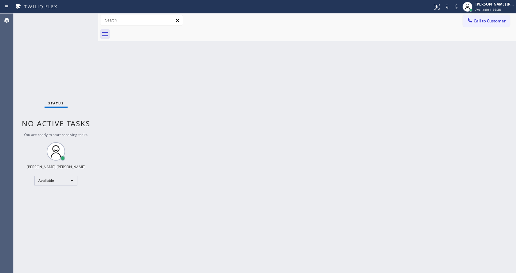
click at [136, 197] on div "Back to Dashboard Change Sender ID Customers Technicians Select a contact Outbo…" at bounding box center [307, 144] width 418 height 260
click at [230, 257] on div "Back to Dashboard Change Sender ID Customers Technicians Select a contact Outbo…" at bounding box center [307, 144] width 418 height 260
click at [433, 268] on div "Back to Dashboard Change Sender ID Customers Technicians Select a contact Outbo…" at bounding box center [307, 144] width 418 height 260
click at [430, 262] on div "Back to Dashboard Change Sender ID Customers Technicians Select a contact Outbo…" at bounding box center [307, 144] width 418 height 260
click at [312, 192] on div "Back to Dashboard Change Sender ID Customers Technicians Select a contact Outbo…" at bounding box center [307, 144] width 418 height 260
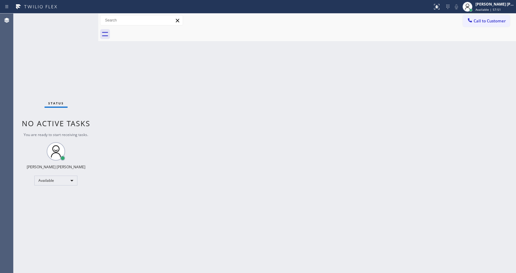
click at [103, 88] on div "Back to Dashboard Change Sender ID Customers Technicians Select a contact Outbo…" at bounding box center [307, 144] width 418 height 260
click at [321, 214] on div "Back to Dashboard Change Sender ID Customers Technicians Select a contact Outbo…" at bounding box center [307, 144] width 418 height 260
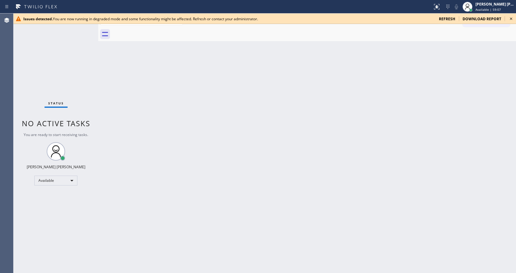
drag, startPoint x: 434, startPoint y: 140, endPoint x: 484, endPoint y: 80, distance: 78.4
click at [434, 140] on div "Back to Dashboard Change Sender ID Customers Technicians Select a contact Outbo…" at bounding box center [307, 144] width 418 height 260
click at [512, 17] on icon at bounding box center [511, 18] width 7 height 7
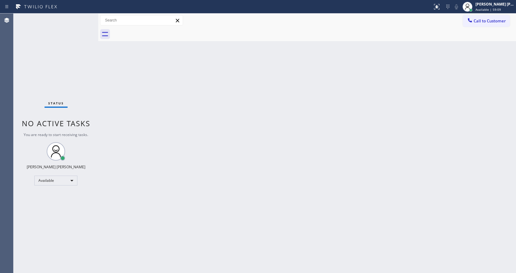
click at [295, 180] on div "Back to Dashboard Change Sender ID Customers Technicians Select a contact Outbo…" at bounding box center [307, 144] width 418 height 260
click at [198, 173] on div "Back to Dashboard Change Sender ID Customers Technicians Select a contact Outbo…" at bounding box center [307, 144] width 418 height 260
click at [457, 261] on div "Back to Dashboard Change Sender ID Customers Technicians Select a contact Outbo…" at bounding box center [307, 144] width 418 height 260
click at [328, 245] on div "Back to Dashboard Change Sender ID Customers Technicians Select a contact Outbo…" at bounding box center [307, 144] width 418 height 260
click at [247, 237] on div "Back to Dashboard Change Sender ID Customers Technicians Select a contact Outbo…" at bounding box center [307, 144] width 418 height 260
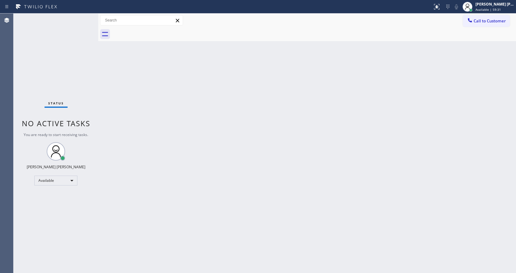
click at [291, 225] on div "Back to Dashboard Change Sender ID Customers Technicians Select a contact Outbo…" at bounding box center [307, 144] width 418 height 260
click at [54, 82] on div "Status No active tasks You are ready to start receiving tasks. [PERSON_NAME] [P…" at bounding box center [56, 144] width 85 height 260
click at [232, 165] on div "Back to Dashboard Change Sender ID Customers Technicians Select a contact Outbo…" at bounding box center [307, 144] width 418 height 260
click at [108, 108] on div "Back to Dashboard Change Sender ID Customers Technicians Select a contact Outbo…" at bounding box center [307, 144] width 418 height 260
click at [234, 163] on div "Back to Dashboard Change Sender ID Customers Technicians Select a contact Outbo…" at bounding box center [307, 144] width 418 height 260
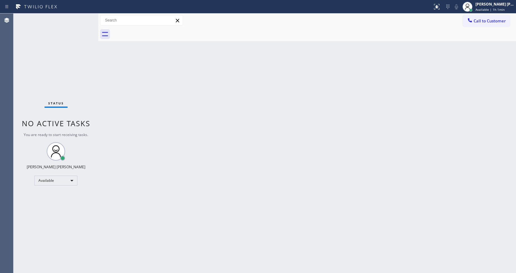
click at [467, 201] on div "Back to Dashboard Change Sender ID Customers Technicians Select a contact Outbo…" at bounding box center [307, 144] width 418 height 260
click at [147, 112] on div "Back to Dashboard Change Sender ID Customers Technicians Select a contact Outbo…" at bounding box center [307, 144] width 418 height 260
click at [319, 204] on div "Back to Dashboard Change Sender ID Customers Technicians Select a contact Outbo…" at bounding box center [307, 144] width 418 height 260
click at [127, 99] on div "Back to Dashboard Change Sender ID Customers Technicians Select a contact Outbo…" at bounding box center [307, 144] width 418 height 260
drag, startPoint x: 99, startPoint y: 26, endPoint x: 92, endPoint y: 26, distance: 7.1
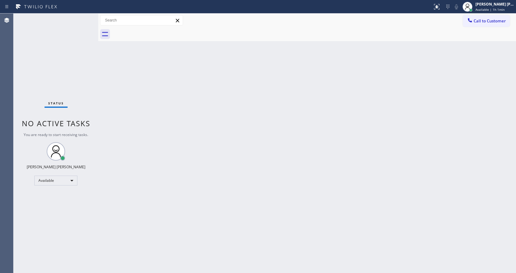
click at [92, 26] on div "Status No active tasks You are ready to start receiving tasks. [PERSON_NAME] [P…" at bounding box center [265, 144] width 503 height 260
click at [82, 18] on div "Status No active tasks You are ready to start receiving tasks. [PERSON_NAME] [P…" at bounding box center [56, 144] width 85 height 260
click at [345, 120] on div "Back to Dashboard Change Sender ID Customers Technicians Select a contact Outbo…" at bounding box center [307, 144] width 418 height 260
click at [468, 253] on div "Back to Dashboard Change Sender ID Customers Technicians Select a contact Outbo…" at bounding box center [307, 144] width 418 height 260
click at [465, 255] on div "Back to Dashboard Change Sender ID Customers Technicians Select a contact Outbo…" at bounding box center [307, 144] width 418 height 260
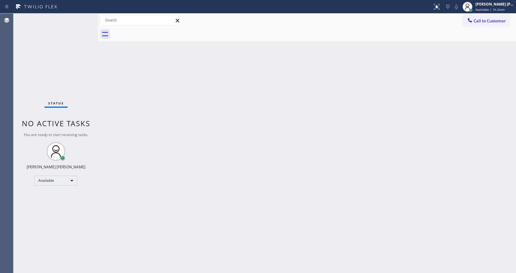
click at [107, 113] on div "Back to Dashboard Change Sender ID Customers Technicians Select a contact Outbo…" at bounding box center [307, 144] width 418 height 260
click at [389, 211] on div "Back to Dashboard Change Sender ID Customers Technicians Select a contact Outbo…" at bounding box center [307, 144] width 418 height 260
click at [454, 264] on div "Back to Dashboard Change Sender ID Customers Technicians Select a contact Outbo…" at bounding box center [307, 144] width 418 height 260
click at [454, 260] on div "Back to Dashboard Change Sender ID Customers Technicians Select a contact Outbo…" at bounding box center [307, 144] width 418 height 260
click at [455, 261] on div "Back to Dashboard Change Sender ID Customers Technicians Select a contact Outbo…" at bounding box center [307, 144] width 418 height 260
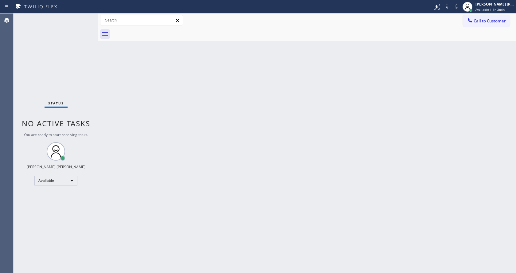
click at [406, 80] on div "Back to Dashboard Change Sender ID Customers Technicians Select a contact Outbo…" at bounding box center [307, 144] width 418 height 260
click at [275, 146] on div "Back to Dashboard Change Sender ID Customers Technicians Select a contact Outbo…" at bounding box center [307, 144] width 418 height 260
click at [190, 162] on div "Back to Dashboard Change Sender ID Customers Technicians Select a contact Outbo…" at bounding box center [307, 144] width 418 height 260
click at [355, 271] on div "Back to Dashboard Change Sender ID Customers Technicians Select a contact Outbo…" at bounding box center [307, 144] width 418 height 260
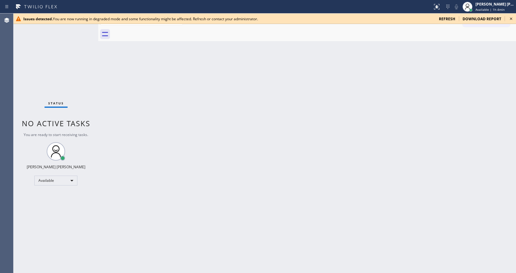
click at [190, 175] on div "Back to Dashboard Change Sender ID Customers Technicians Select a contact Outbo…" at bounding box center [307, 144] width 418 height 260
click at [108, 122] on div "Back to Dashboard Change Sender ID Customers Technicians Select a contact Outbo…" at bounding box center [307, 144] width 418 height 260
click at [304, 145] on div "Back to Dashboard Change Sender ID Customers Technicians Select a contact Outbo…" at bounding box center [307, 144] width 418 height 260
click at [510, 20] on icon at bounding box center [511, 18] width 7 height 7
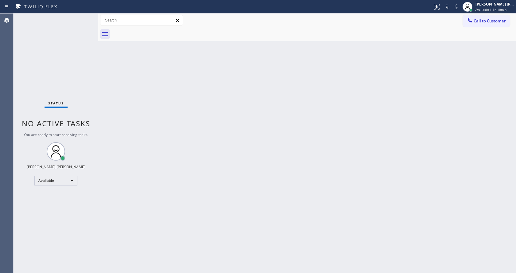
click at [350, 183] on div "Back to Dashboard Change Sender ID Customers Technicians Select a contact Outbo…" at bounding box center [307, 144] width 418 height 260
click at [440, 194] on div "Back to Dashboard Change Sender ID Customers Technicians Select a contact Outbo…" at bounding box center [307, 144] width 418 height 260
click at [92, 127] on div "Status No active tasks You are ready to start receiving tasks. [PERSON_NAME] [P…" at bounding box center [56, 144] width 85 height 260
click at [489, 10] on span "Available | 1h 11min" at bounding box center [491, 9] width 31 height 4
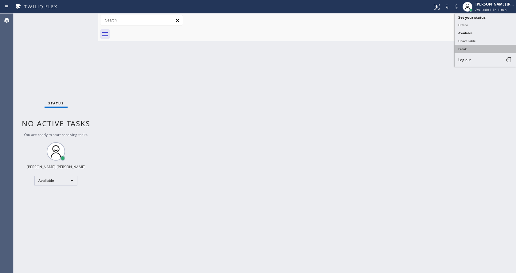
click at [474, 46] on button "Break" at bounding box center [485, 49] width 61 height 8
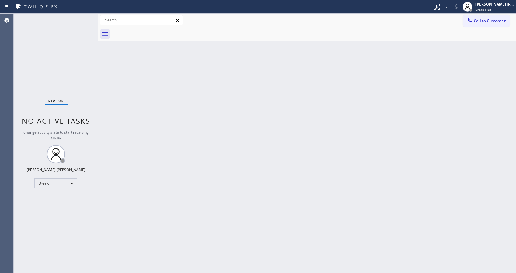
drag, startPoint x: 298, startPoint y: 211, endPoint x: 288, endPoint y: 215, distance: 10.5
click at [298, 211] on div "Back to Dashboard Change Sender ID Customers Technicians Select a contact Outbo…" at bounding box center [307, 144] width 418 height 260
click at [245, 173] on div "Back to Dashboard Change Sender ID Customers Technicians Select a contact Outbo…" at bounding box center [307, 144] width 418 height 260
